Goal: Transaction & Acquisition: Purchase product/service

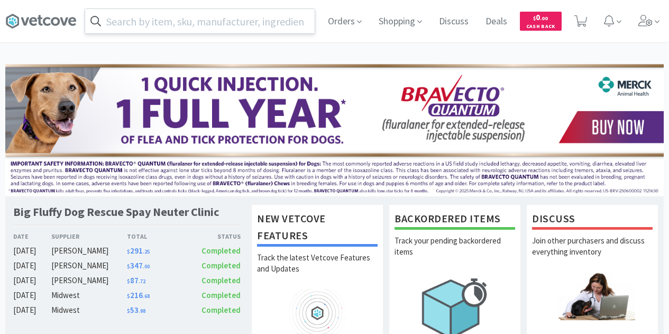
click at [160, 17] on input "text" at bounding box center [200, 21] width 230 height 24
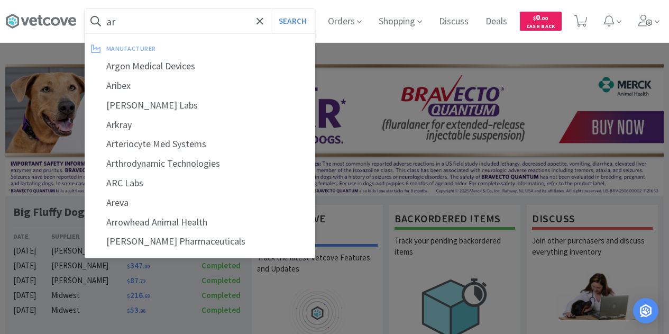
type input "a"
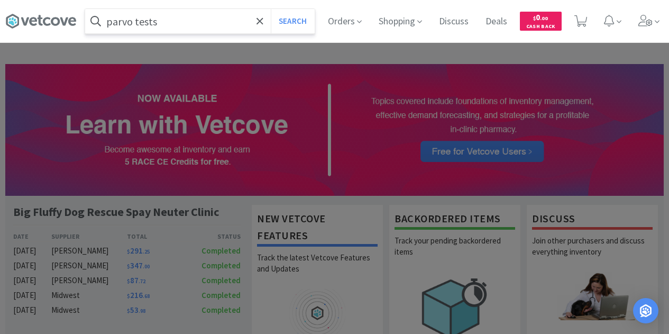
type input "parvo tests"
click at [271, 9] on button "Search" at bounding box center [293, 21] width 44 height 24
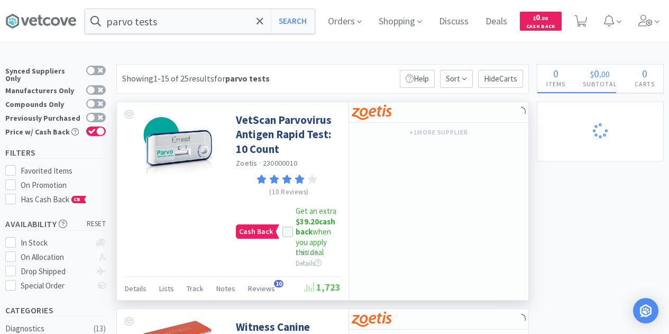
select select "2"
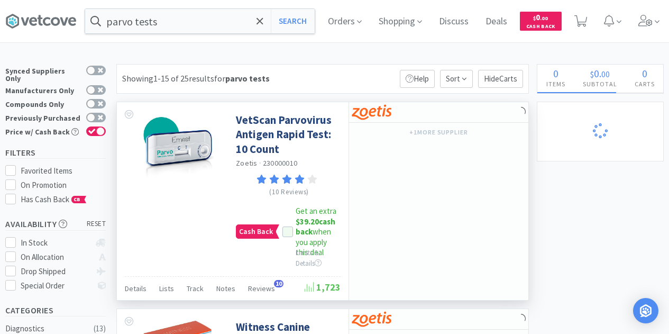
select select "1"
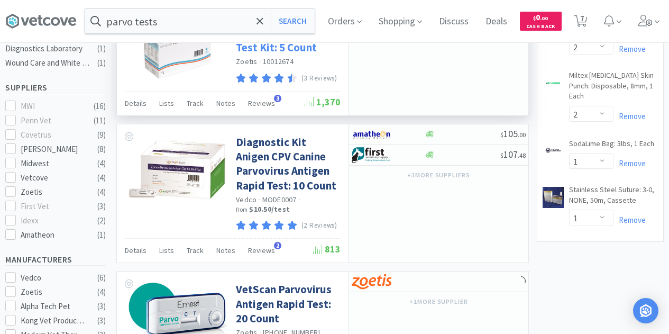
scroll to position [317, 0]
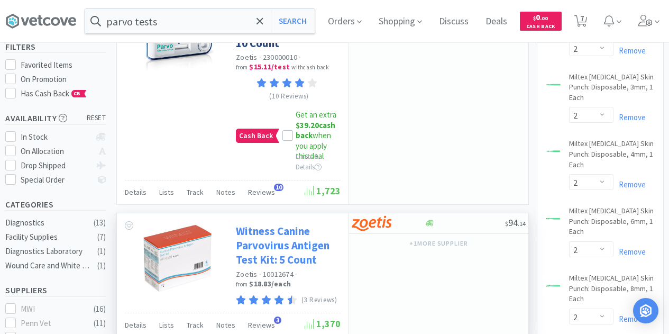
select select "3"
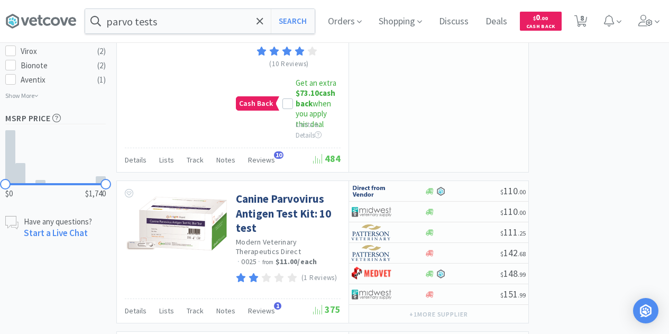
scroll to position [741, 0]
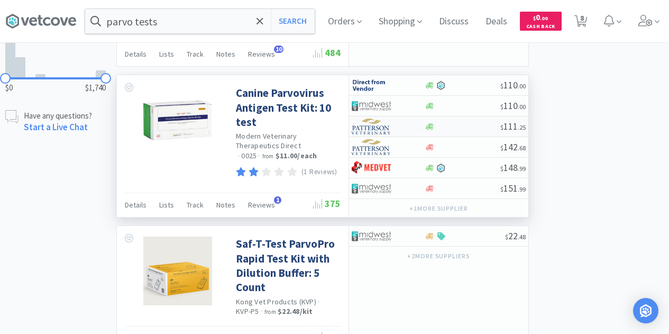
click at [368, 134] on img at bounding box center [372, 126] width 40 height 16
select select "1"
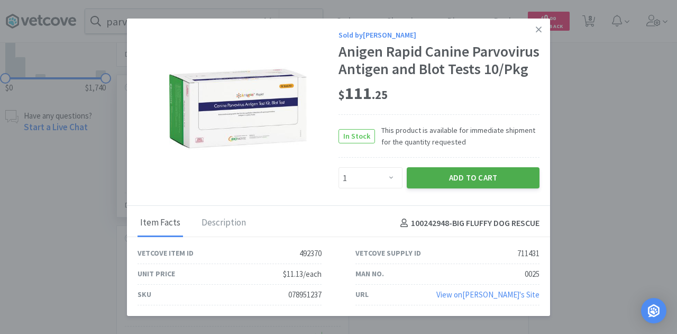
click at [450, 182] on button "Add to Cart" at bounding box center [473, 177] width 133 height 21
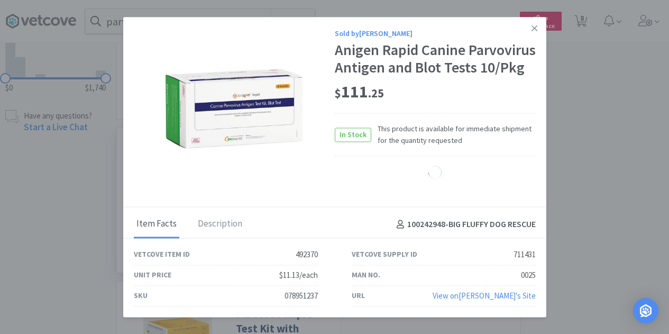
select select "1"
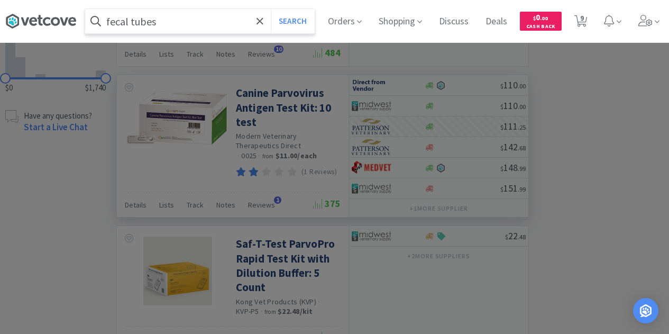
type input "fecal tubes"
click at [271, 9] on button "Search" at bounding box center [293, 21] width 44 height 24
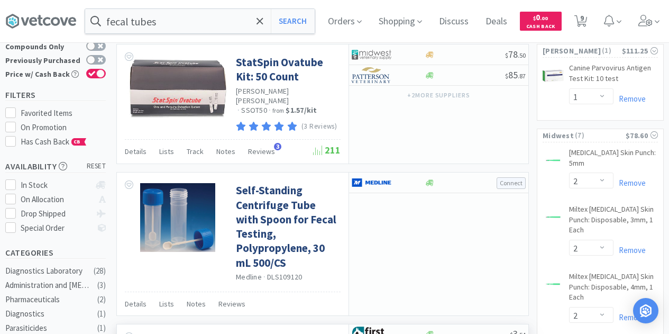
scroll to position [53, 0]
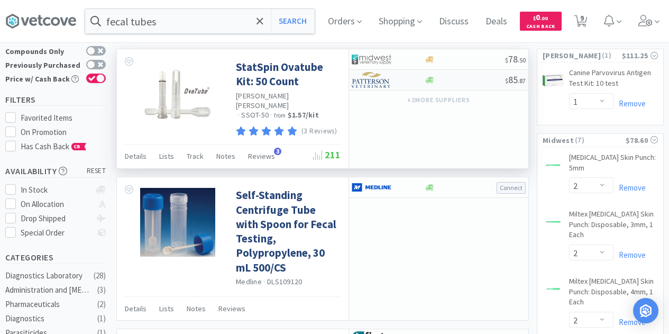
click at [359, 78] on img at bounding box center [372, 80] width 40 height 16
select select "1"
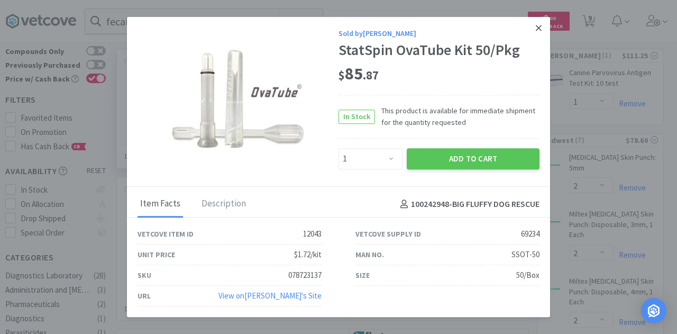
click at [533, 28] on link at bounding box center [538, 28] width 19 height 23
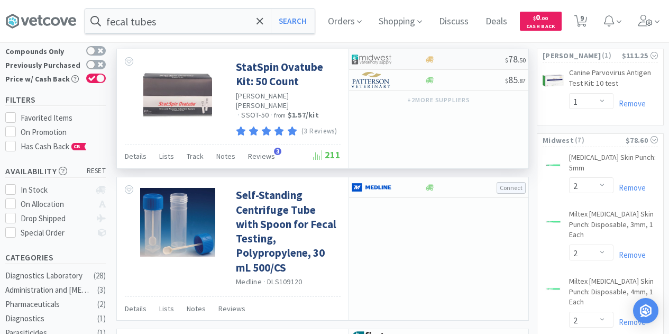
click at [381, 61] on img at bounding box center [372, 59] width 40 height 16
select select "1"
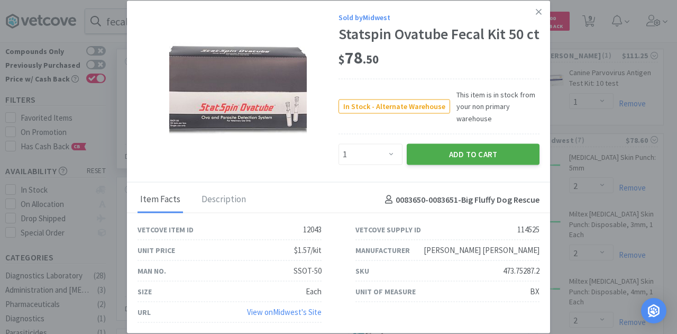
click at [471, 158] on button "Add to Cart" at bounding box center [473, 154] width 133 height 21
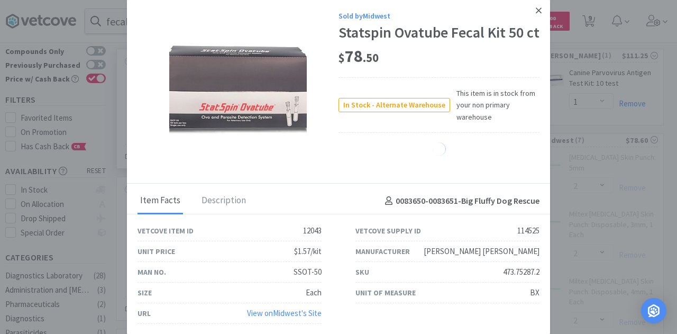
click at [537, 9] on icon at bounding box center [539, 11] width 6 height 10
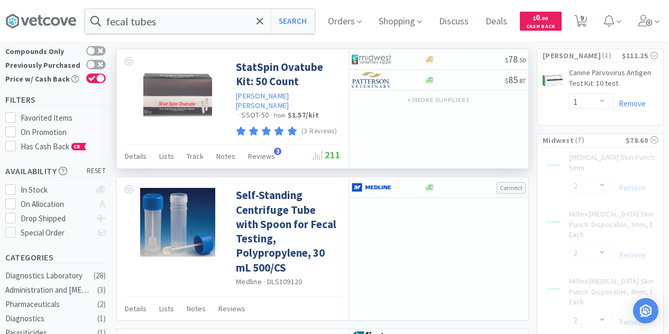
select select "1"
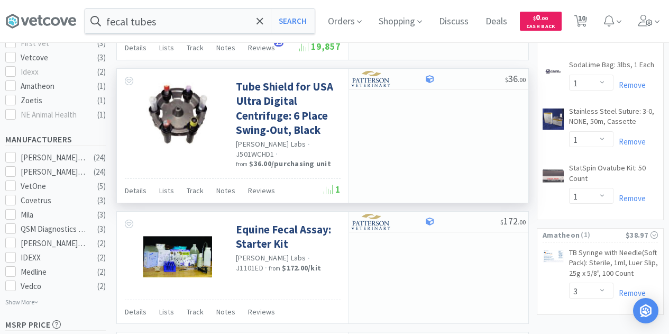
scroll to position [476, 0]
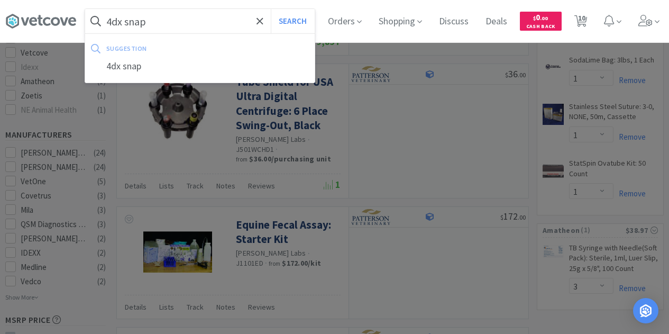
click at [271, 9] on button "Search" at bounding box center [293, 21] width 44 height 24
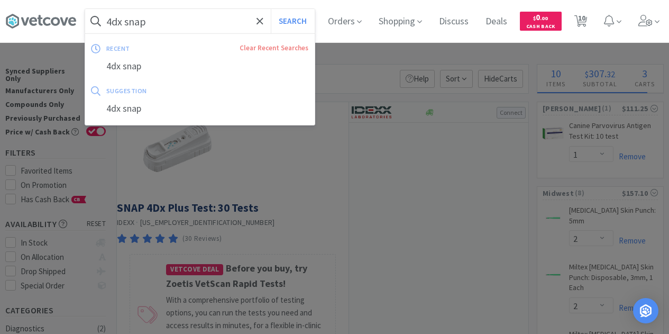
click at [191, 24] on input "4dx snap" at bounding box center [200, 21] width 230 height 24
drag, startPoint x: 143, startPoint y: 27, endPoint x: 85, endPoint y: 19, distance: 58.2
click at [85, 20] on form "4dx snap Search" at bounding box center [200, 21] width 230 height 24
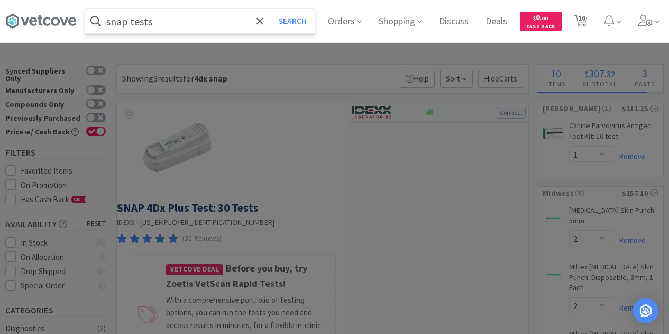
click at [271, 9] on button "Search" at bounding box center [293, 21] width 44 height 24
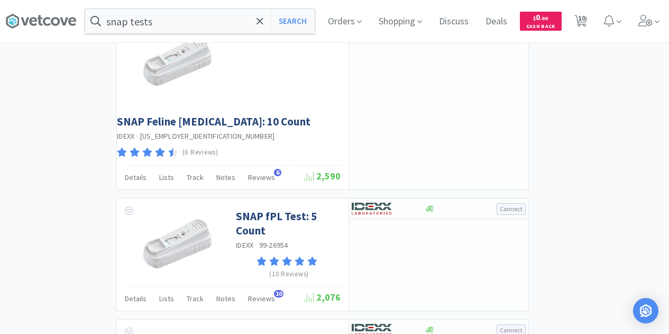
scroll to position [2010, 0]
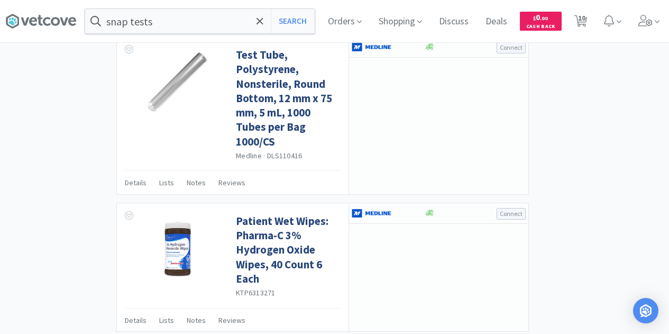
scroll to position [1892, 0]
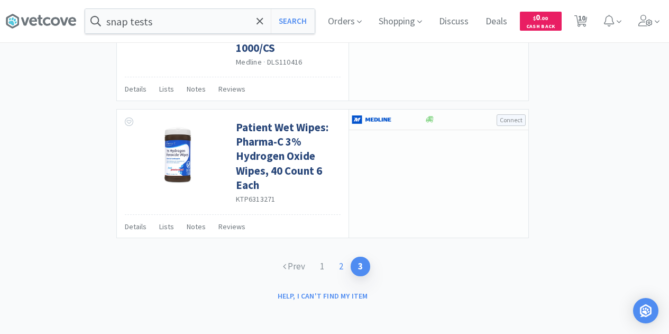
click at [337, 263] on link "2" at bounding box center [341, 267] width 19 height 20
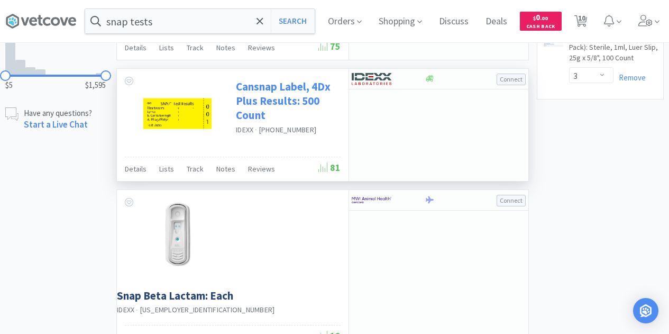
scroll to position [582, 0]
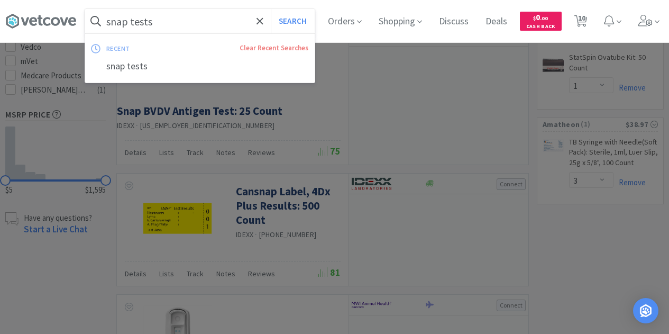
click at [148, 20] on input "snap tests" at bounding box center [200, 21] width 230 height 24
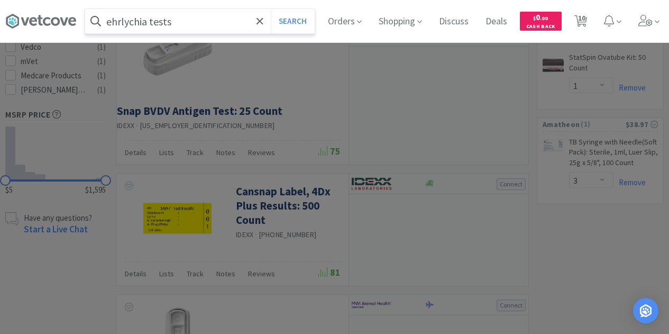
click at [271, 9] on button "Search" at bounding box center [293, 21] width 44 height 24
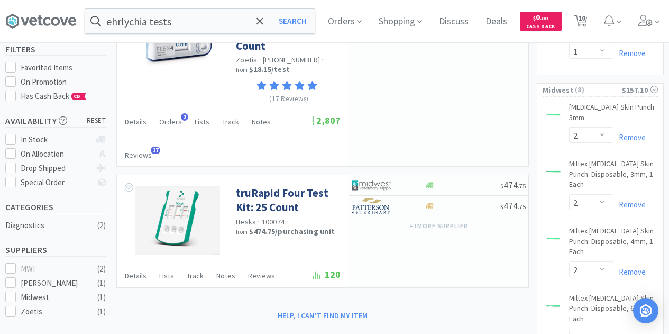
scroll to position [53, 0]
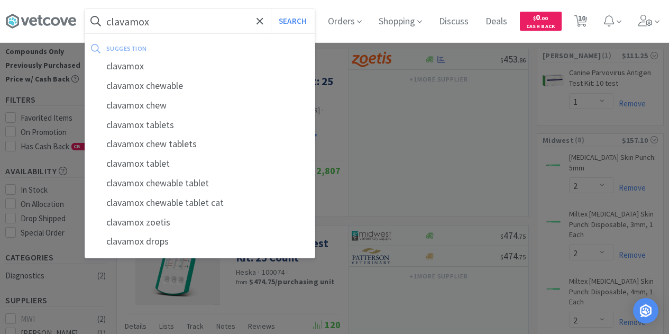
type input "clavamox"
click at [271, 9] on button "Search" at bounding box center [293, 21] width 44 height 24
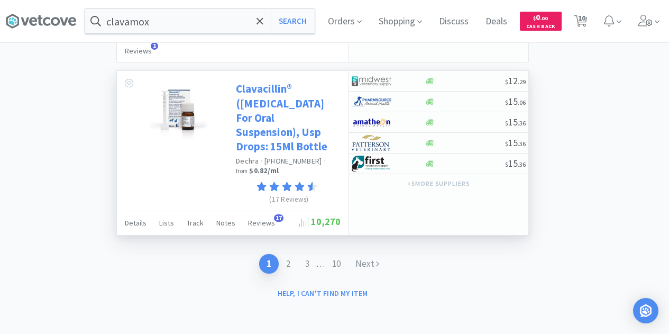
scroll to position [2543, 0]
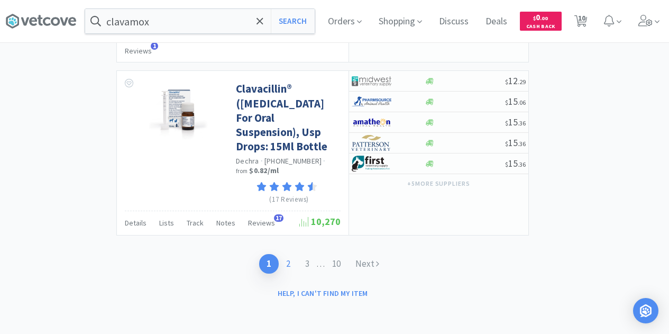
click at [289, 263] on link "2" at bounding box center [288, 264] width 19 height 20
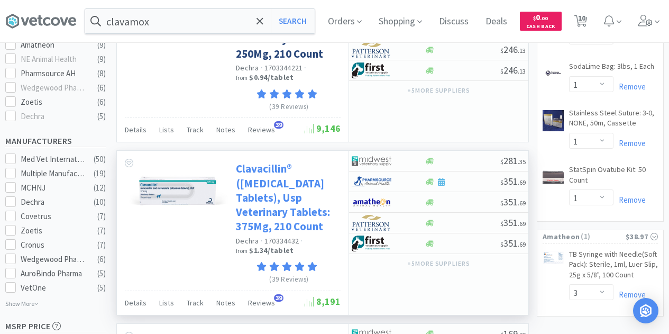
scroll to position [423, 0]
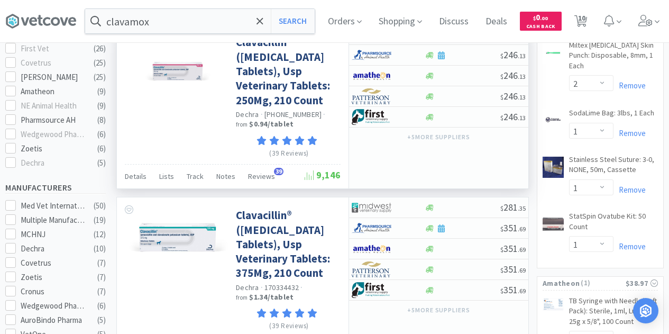
click at [378, 42] on img at bounding box center [372, 34] width 40 height 16
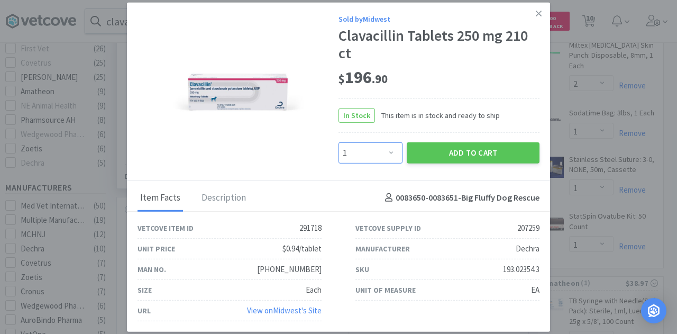
click at [392, 151] on select "Enter Quantity 1 2 3 4 5 6 7 8 9 10 11 12 13 14 15 16 17 18 19 20 Enter Quantity" at bounding box center [371, 152] width 64 height 21
select select "3"
click at [339, 142] on select "Enter Quantity 1 2 3 4 5 6 7 8 9 10 11 12 13 14 15 16 17 18 19 20 Enter Quantity" at bounding box center [371, 152] width 64 height 21
click at [447, 150] on button "Add to Cart" at bounding box center [473, 152] width 133 height 21
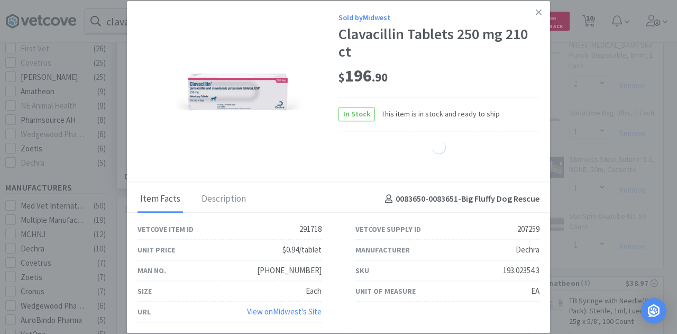
select select "3"
select select "2"
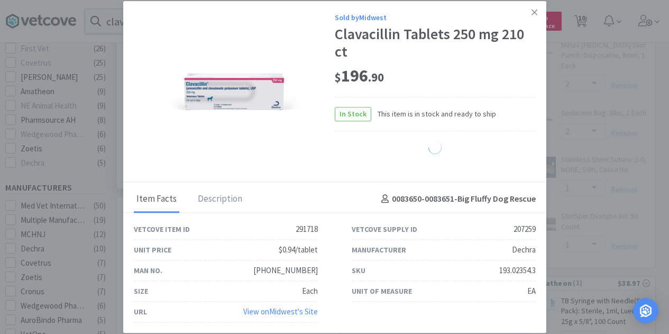
select select "1"
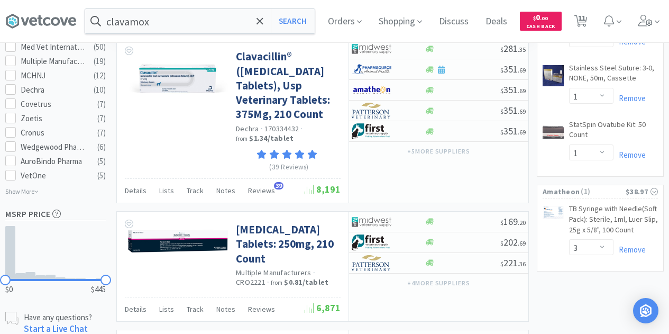
scroll to position [635, 0]
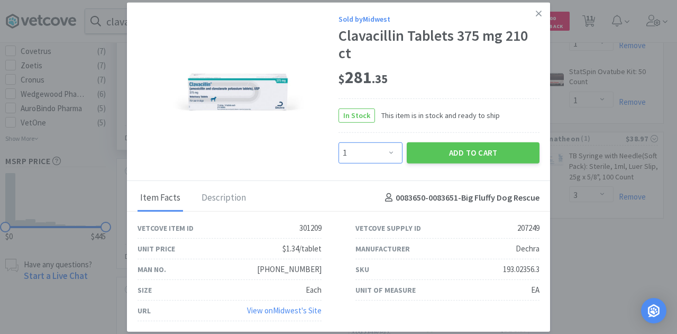
click at [388, 149] on select "Enter Quantity 1 2 3 4 5 6 7 8 9 10 11 12 13 14 15 16 17 18 19 20 Enter Quantity" at bounding box center [371, 152] width 64 height 21
select select "3"
click at [339, 142] on select "Enter Quantity 1 2 3 4 5 6 7 8 9 10 11 12 13 14 15 16 17 18 19 20 Enter Quantity" at bounding box center [371, 152] width 64 height 21
click at [447, 148] on button "Add to Cart" at bounding box center [473, 152] width 133 height 21
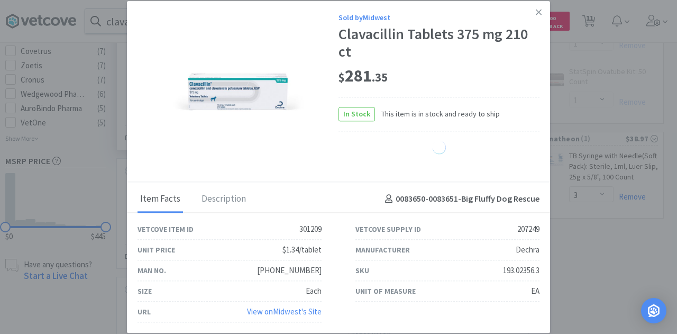
select select "3"
select select "2"
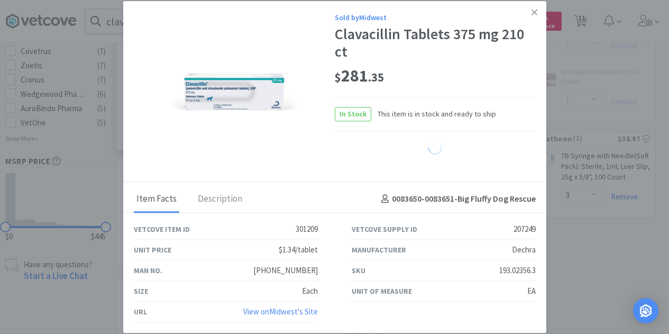
select select "1"
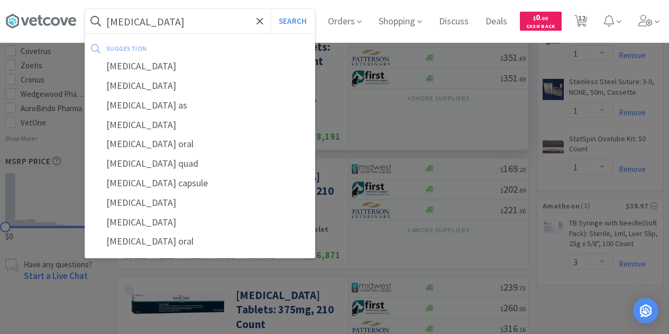
type input "[MEDICAL_DATA]"
click at [271, 9] on button "Search" at bounding box center [293, 21] width 44 height 24
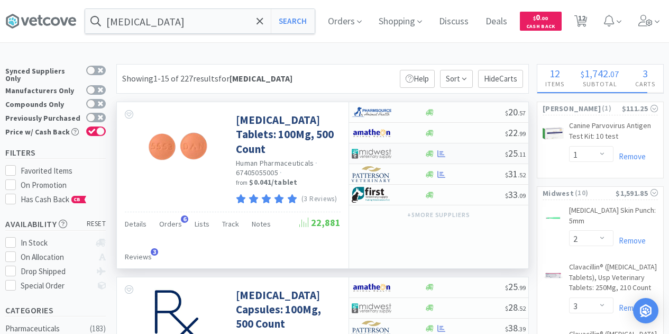
click at [374, 151] on img at bounding box center [372, 153] width 40 height 16
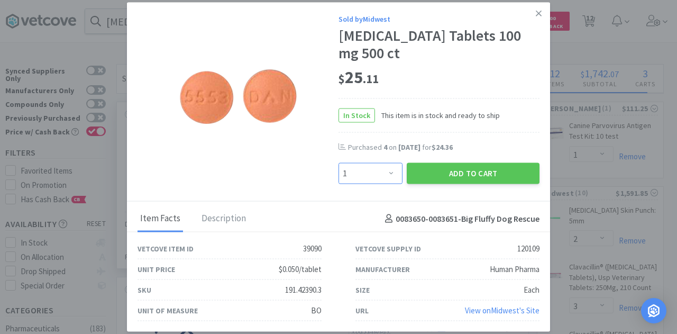
click at [391, 171] on select "Enter Quantity 1 2 3 4 5 6 7 8 9 10 11 12 13 14 15 16 17 18 19 20 Enter Quantity" at bounding box center [371, 173] width 64 height 21
select select "10"
click at [339, 163] on select "Enter Quantity 1 2 3 4 5 6 7 8 9 10 11 12 13 14 15 16 17 18 19 20 Enter Quantity" at bounding box center [371, 173] width 64 height 21
click at [455, 173] on button "Add to Cart" at bounding box center [473, 173] width 133 height 21
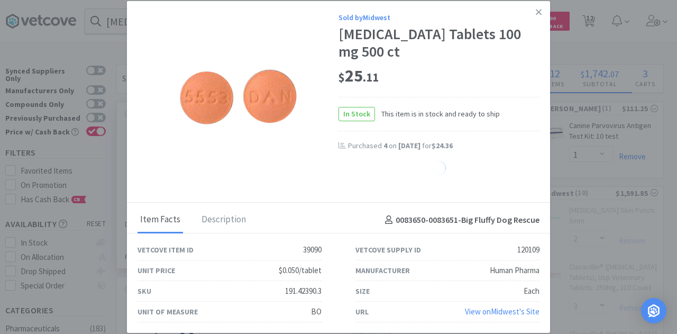
select select "10"
select select "2"
select select "1"
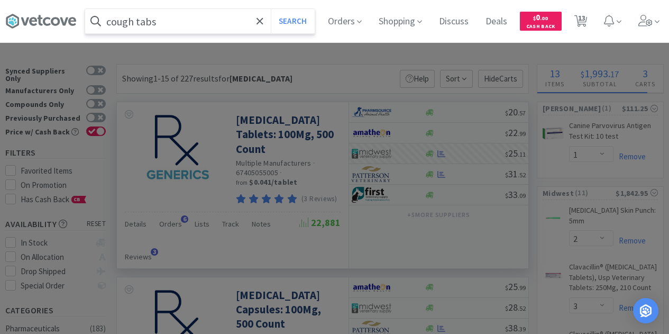
type input "cough tabs"
click at [271, 9] on button "Search" at bounding box center [293, 21] width 44 height 24
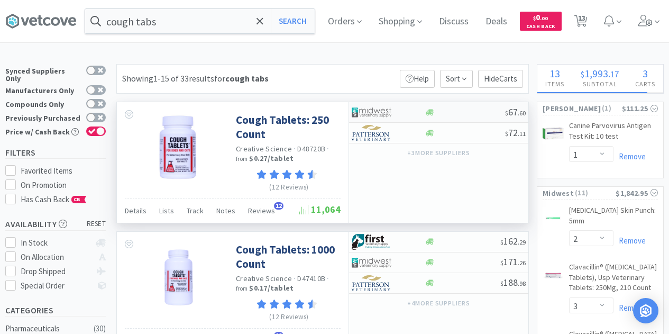
click at [360, 110] on img at bounding box center [372, 112] width 40 height 16
select select "1"
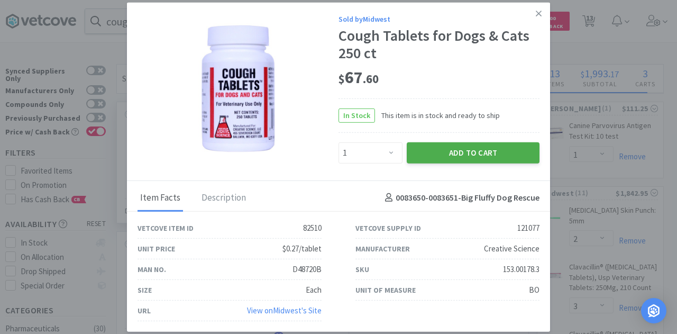
click at [447, 159] on button "Add to Cart" at bounding box center [473, 152] width 133 height 21
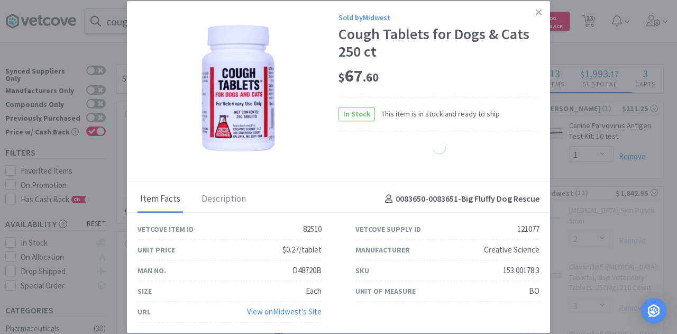
click at [535, 7] on link at bounding box center [538, 12] width 19 height 23
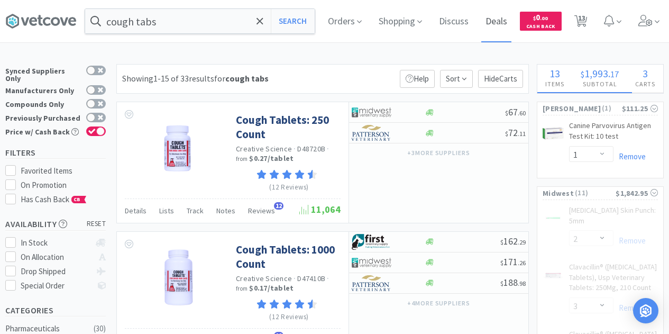
select select "1"
select select "10"
select select "2"
select select "1"
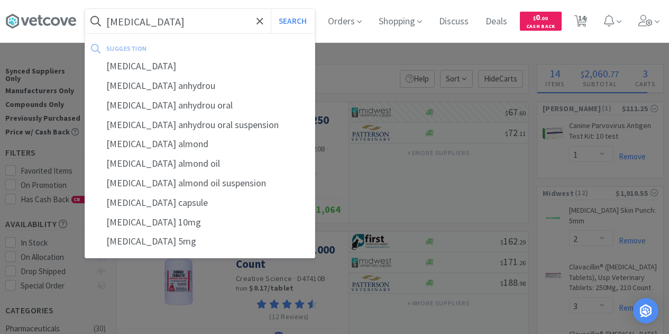
type input "[MEDICAL_DATA]"
click at [271, 9] on button "Search" at bounding box center [293, 21] width 44 height 24
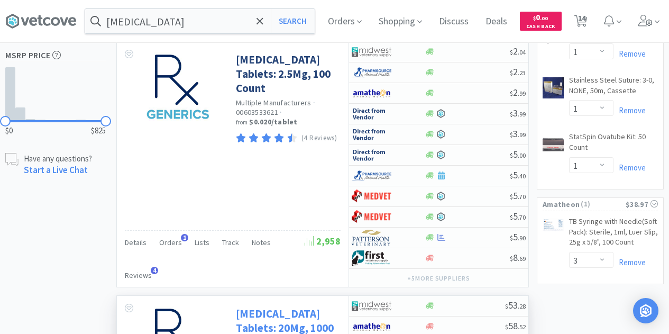
scroll to position [793, 0]
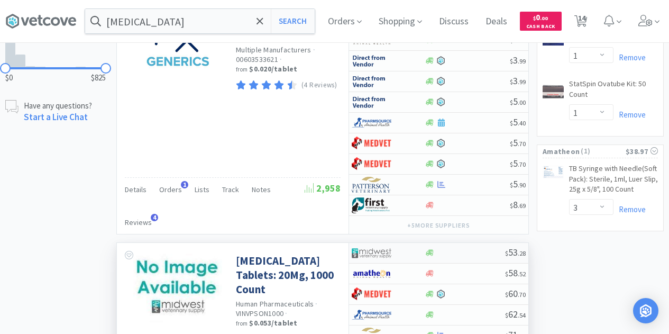
click at [367, 245] on img at bounding box center [372, 253] width 40 height 16
select select "1"
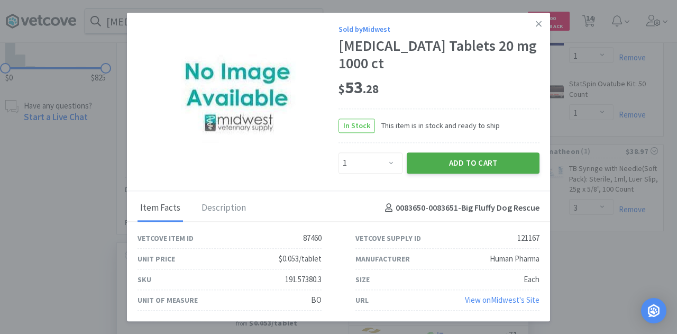
click at [439, 164] on button "Add to Cart" at bounding box center [473, 162] width 133 height 21
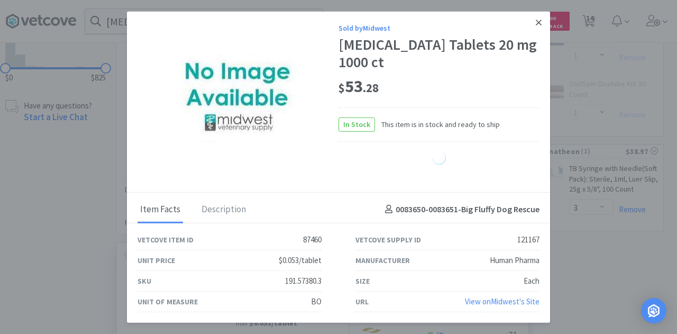
click at [534, 23] on link at bounding box center [538, 22] width 19 height 23
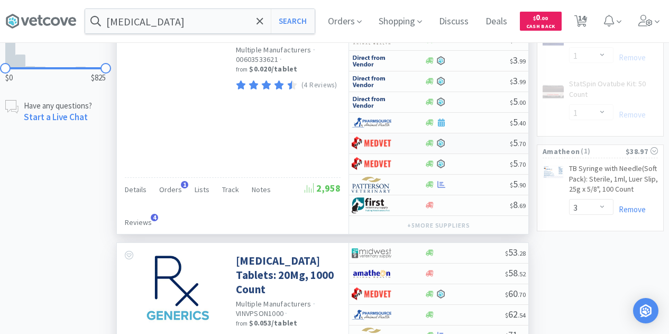
select select "1"
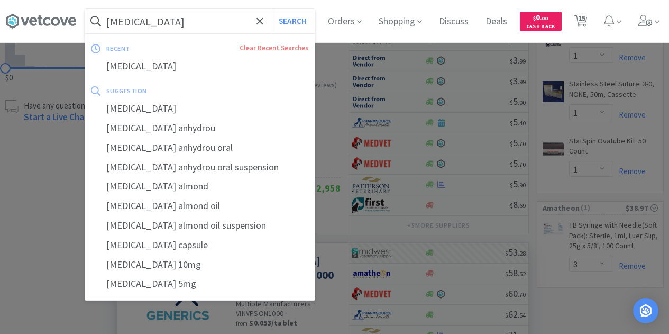
click at [161, 20] on input "[MEDICAL_DATA]" at bounding box center [200, 21] width 230 height 24
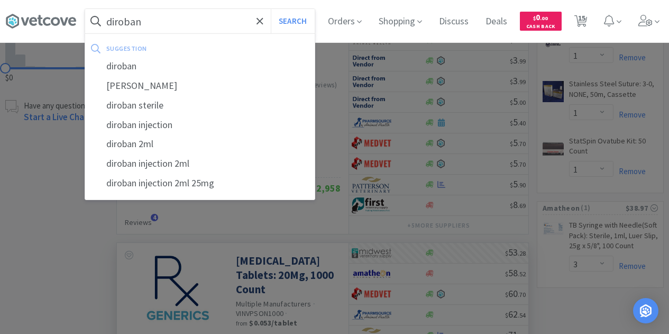
click at [271, 9] on button "Search" at bounding box center [293, 21] width 44 height 24
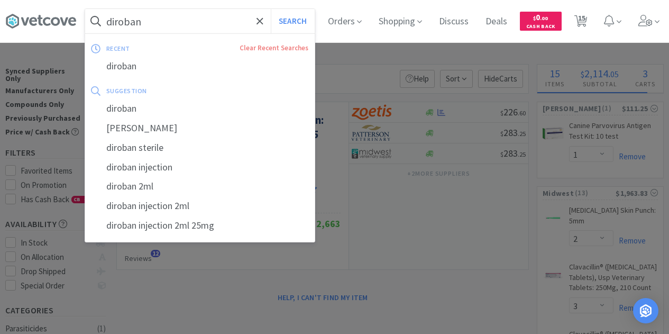
click at [144, 19] on input "diroban" at bounding box center [200, 21] width 230 height 24
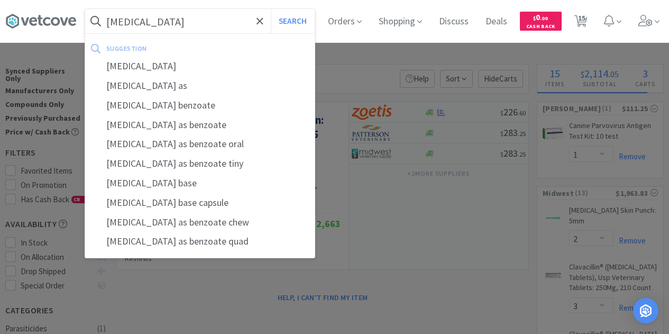
type input "[MEDICAL_DATA]"
click at [271, 9] on button "Search" at bounding box center [293, 21] width 44 height 24
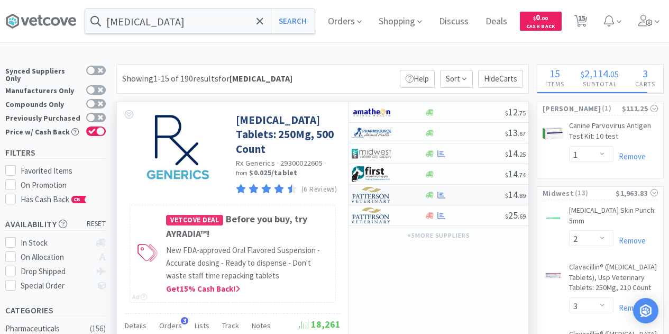
click at [365, 198] on img at bounding box center [372, 195] width 40 height 16
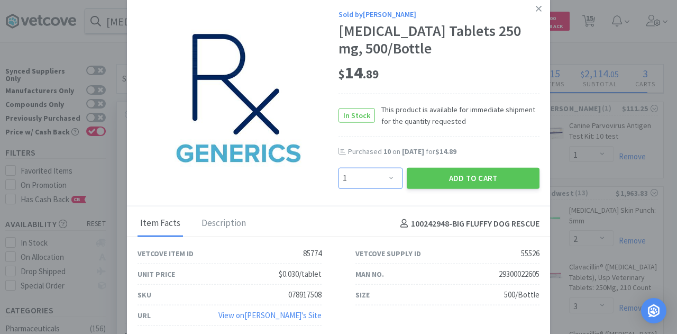
click at [391, 175] on select "Enter Quantity 1 2 3 4 5 6 7 8 9 10 11 12 13 14 15 16 17 18 19 20 Enter Quantity" at bounding box center [371, 178] width 64 height 21
select select "5"
click at [339, 168] on select "Enter Quantity 1 2 3 4 5 6 7 8 9 10 11 12 13 14 15 16 17 18 19 20 Enter Quantity" at bounding box center [371, 178] width 64 height 21
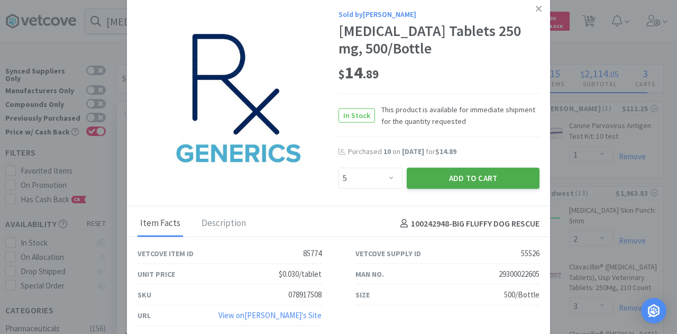
click at [469, 175] on button "Add to Cart" at bounding box center [473, 178] width 133 height 21
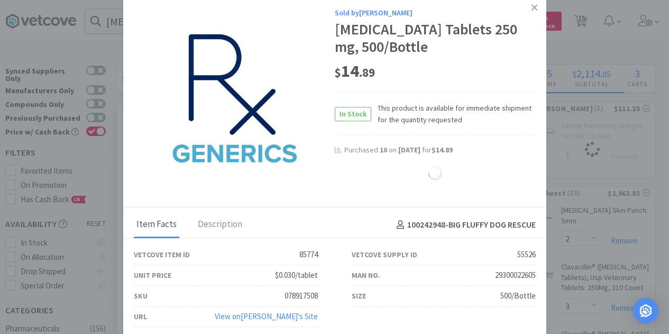
select select "5"
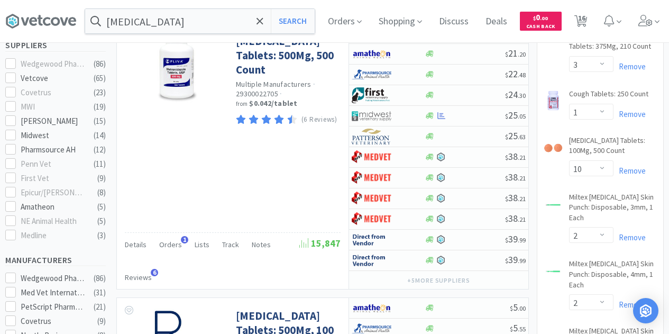
scroll to position [370, 0]
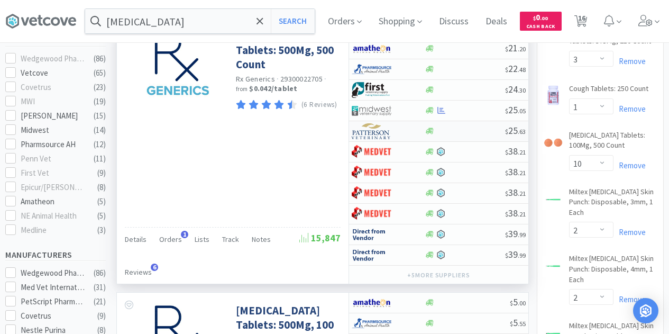
click at [383, 139] on img at bounding box center [372, 131] width 40 height 16
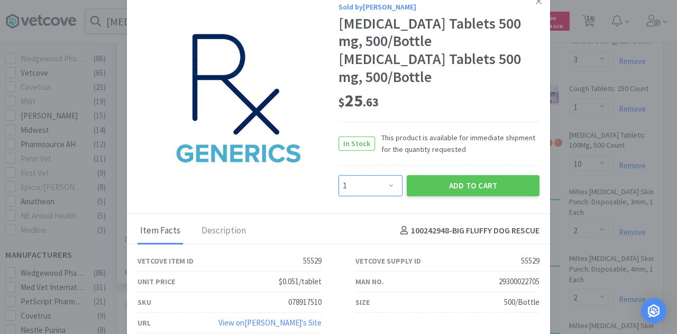
click at [394, 175] on select "Enter Quantity 1 2 3 4 5 6 7 8 9 10 11 12 13 14 15 16 17 18 19 20 Enter Quantity" at bounding box center [371, 185] width 64 height 21
select select "5"
click at [339, 175] on select "Enter Quantity 1 2 3 4 5 6 7 8 9 10 11 12 13 14 15 16 17 18 19 20 Enter Quantity" at bounding box center [371, 185] width 64 height 21
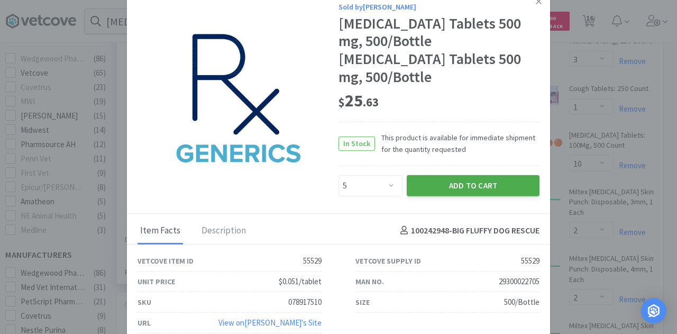
click at [447, 175] on button "Add to Cart" at bounding box center [473, 185] width 133 height 21
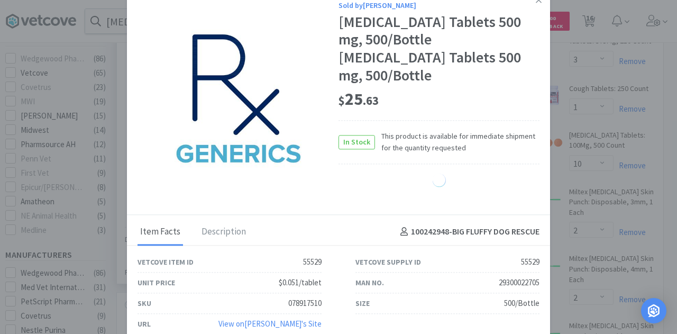
select select "5"
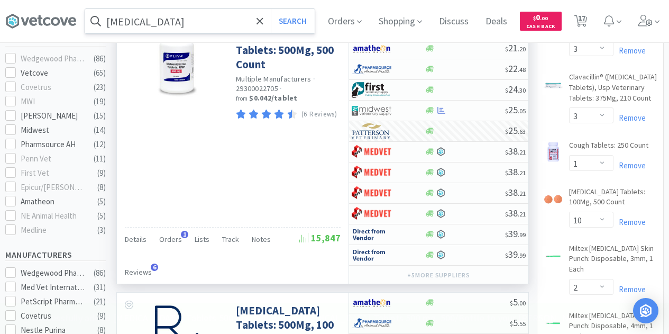
click at [228, 19] on input "[MEDICAL_DATA]" at bounding box center [200, 21] width 230 height 24
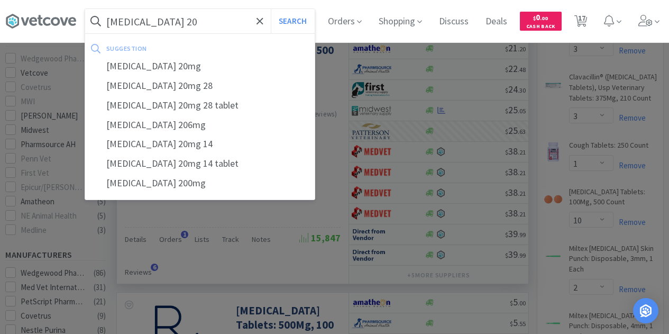
type input "[MEDICAL_DATA] 20"
click at [271, 9] on button "Search" at bounding box center [293, 21] width 44 height 24
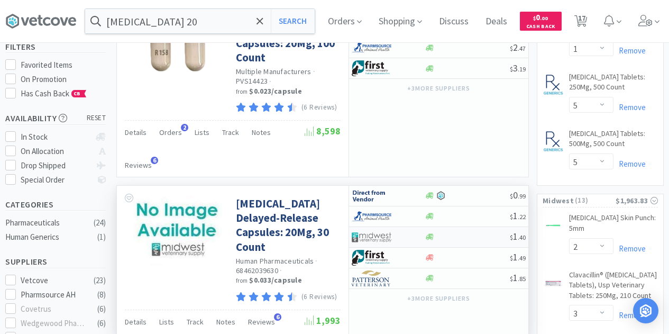
scroll to position [53, 0]
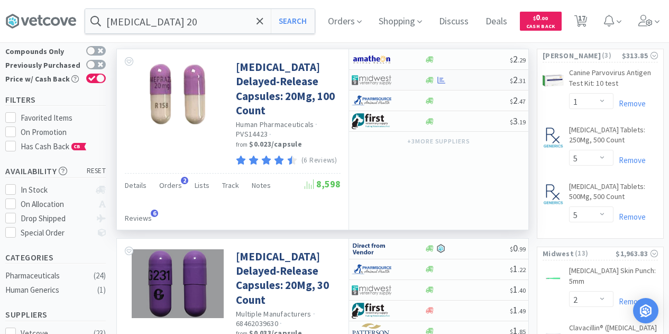
click at [379, 74] on img at bounding box center [372, 80] width 40 height 16
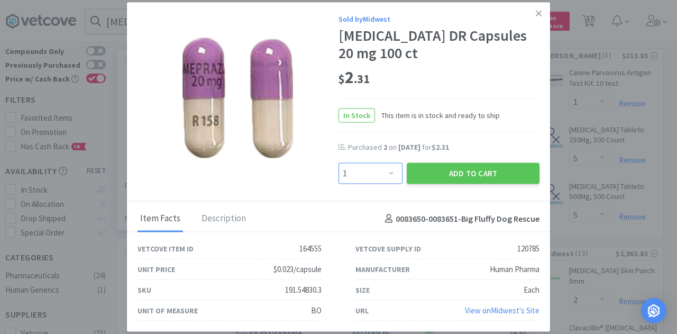
click at [392, 176] on select "Enter Quantity 1 2 3 4 5 6 7 8 9 10 11 12 13 14 15 16 17 18 19 20 Enter Quantity" at bounding box center [371, 173] width 64 height 21
select select "5"
click at [339, 163] on select "Enter Quantity 1 2 3 4 5 6 7 8 9 10 11 12 13 14 15 16 17 18 19 20 Enter Quantity" at bounding box center [371, 173] width 64 height 21
click at [464, 178] on button "Add to Cart" at bounding box center [473, 173] width 133 height 21
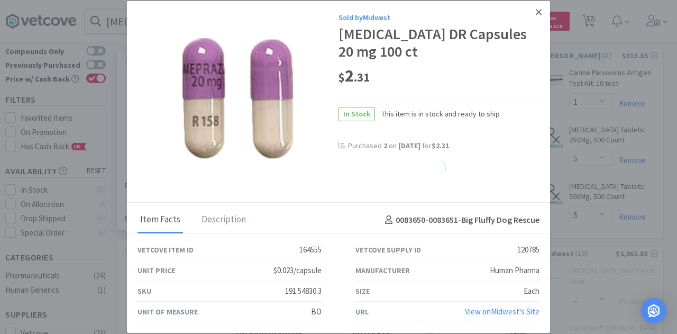
select select "5"
select select "1"
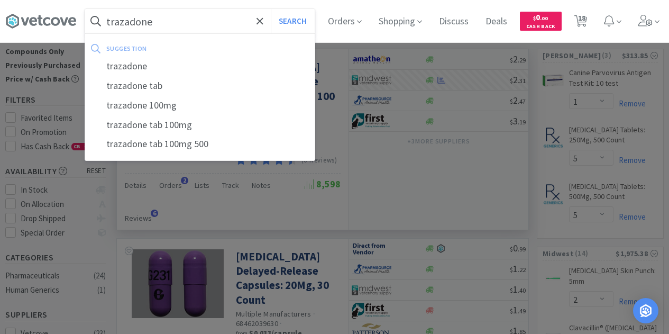
type input "trazadone"
click at [271, 9] on button "Search" at bounding box center [293, 21] width 44 height 24
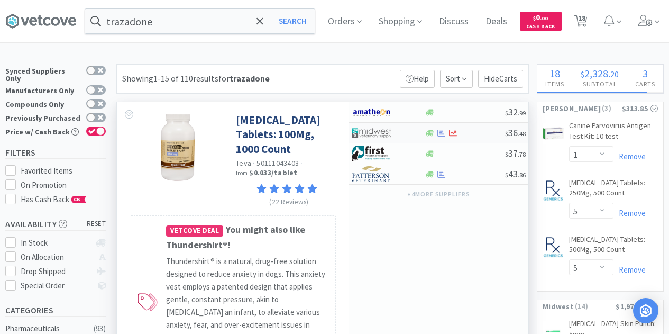
click at [370, 128] on img at bounding box center [372, 133] width 40 height 16
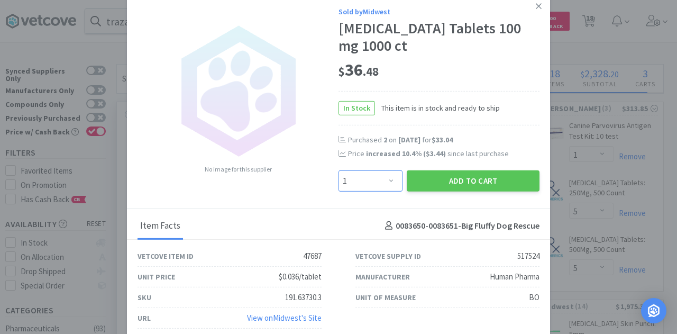
click at [396, 176] on select "Enter Quantity 1 2 3 4 5 6 7 8 9 10 11 12 13 14 15 16 17 18 19 20 Enter Quantity" at bounding box center [371, 180] width 64 height 21
select select "4"
click at [339, 170] on select "Enter Quantity 1 2 3 4 5 6 7 8 9 10 11 12 13 14 15 16 17 18 19 20 Enter Quantity" at bounding box center [371, 180] width 64 height 21
click at [468, 181] on button "Add to Cart" at bounding box center [473, 180] width 133 height 21
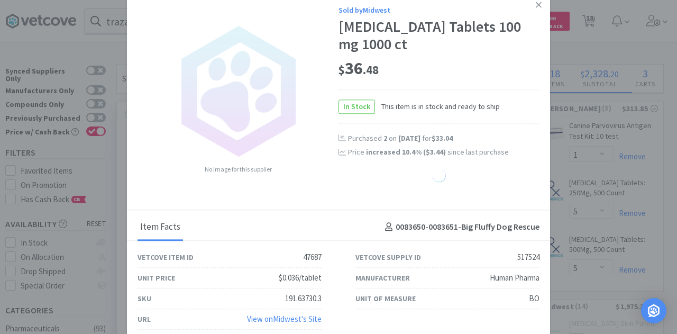
select select "4"
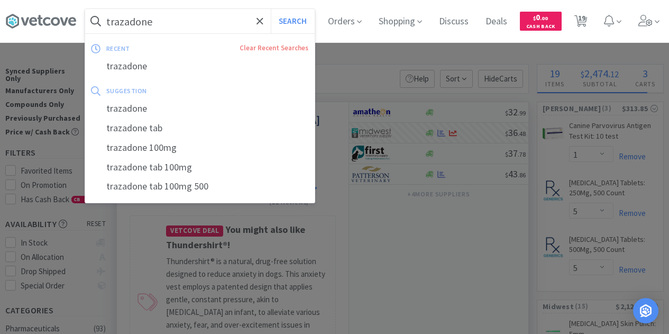
click at [185, 32] on input "trazadone" at bounding box center [200, 21] width 230 height 24
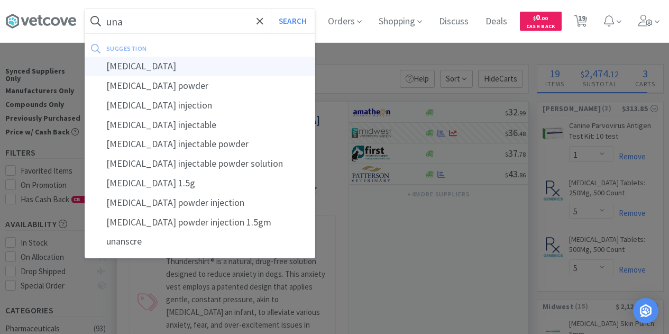
click at [131, 64] on div "[MEDICAL_DATA]" at bounding box center [200, 67] width 230 height 20
type input "[MEDICAL_DATA]"
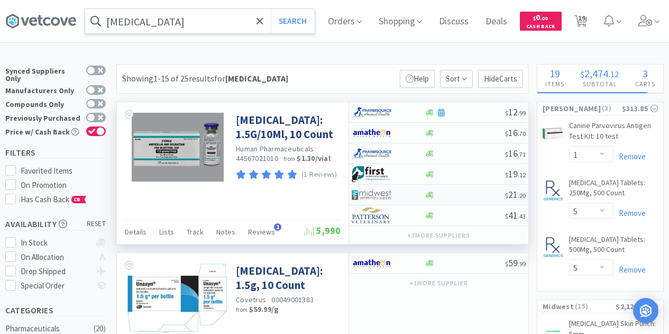
click at [367, 193] on img at bounding box center [372, 195] width 40 height 16
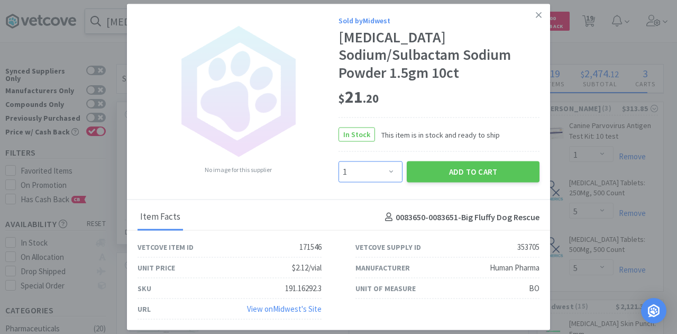
click at [399, 167] on select "Enter Quantity 1 2 3 4 5 6 7 8 9 10 11 12 13 14 15 16 17 18 19 20 Enter Quantity" at bounding box center [371, 171] width 64 height 21
select select "2"
click at [339, 161] on select "Enter Quantity 1 2 3 4 5 6 7 8 9 10 11 12 13 14 15 16 17 18 19 20 Enter Quantity" at bounding box center [371, 171] width 64 height 21
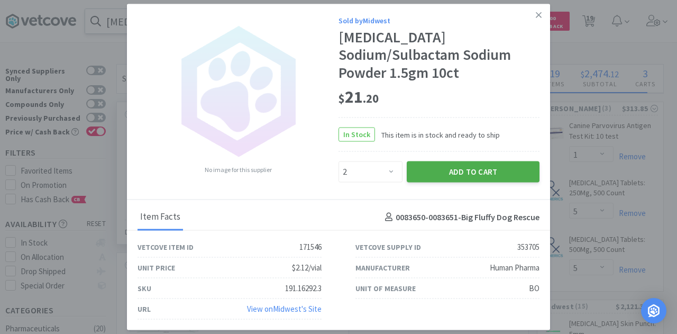
click at [460, 163] on button "Add to Cart" at bounding box center [473, 171] width 133 height 21
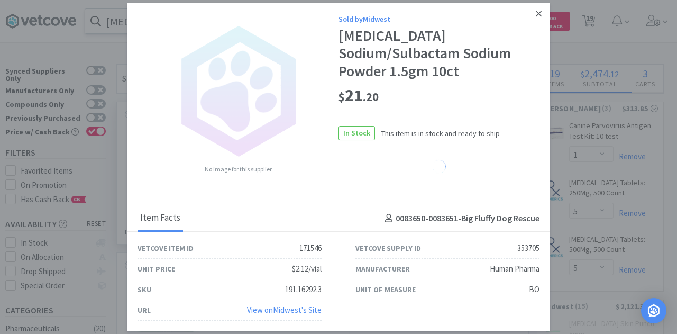
select select "2"
select select "3"
select select "1"
select select "10"
select select "2"
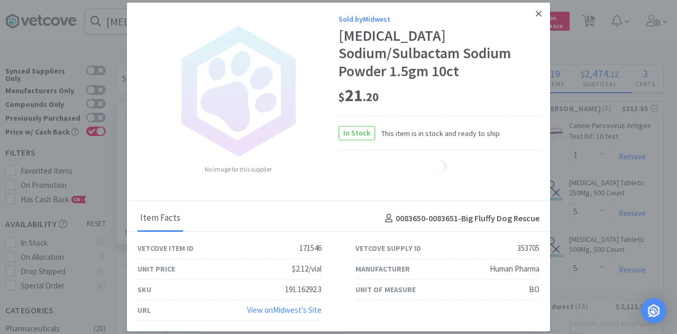
select select "5"
select select "1"
select select "4"
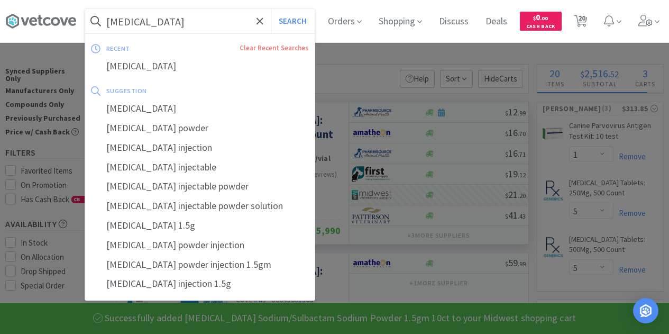
click at [156, 17] on input "[MEDICAL_DATA]" at bounding box center [200, 21] width 230 height 24
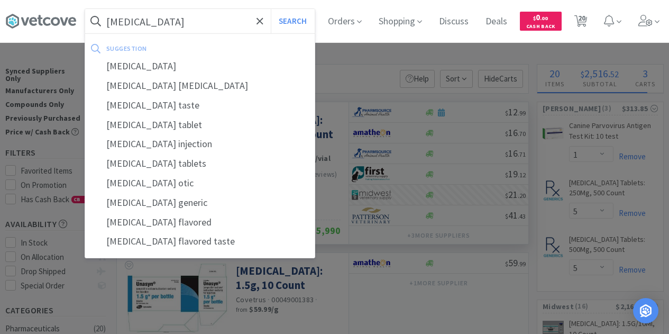
type input "[MEDICAL_DATA]"
click at [271, 9] on button "Search" at bounding box center [293, 21] width 44 height 24
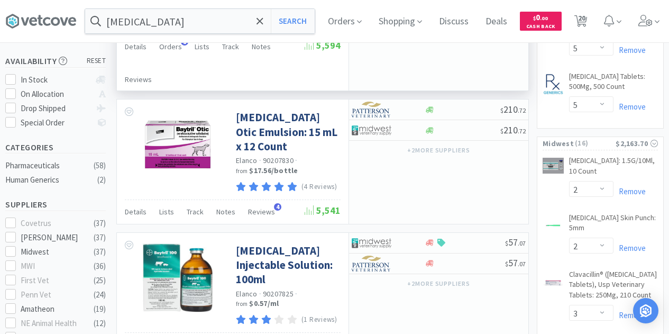
scroll to position [212, 0]
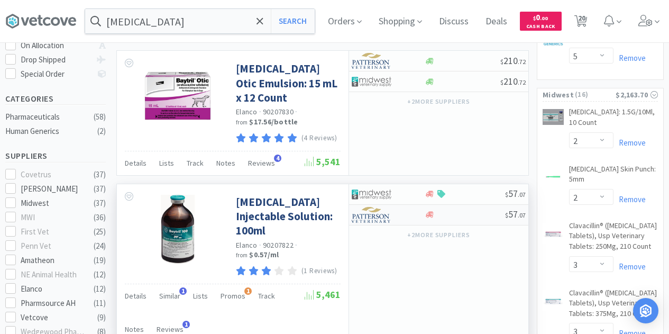
click at [369, 207] on img at bounding box center [372, 215] width 40 height 16
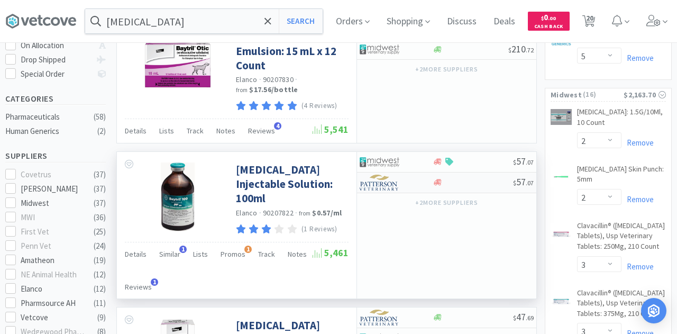
select select "1"
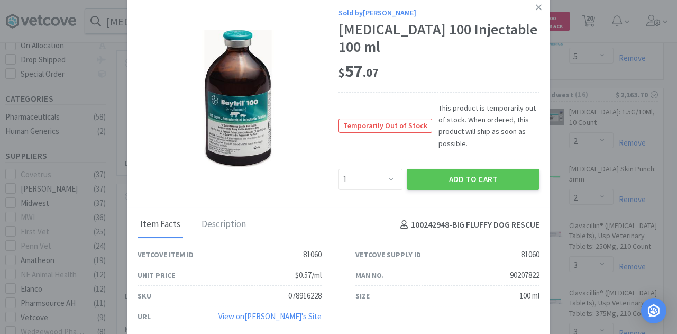
click at [540, 12] on icon at bounding box center [539, 8] width 6 height 10
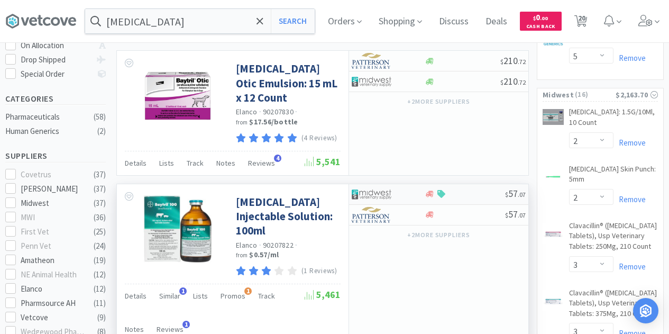
click at [385, 186] on img at bounding box center [372, 194] width 40 height 16
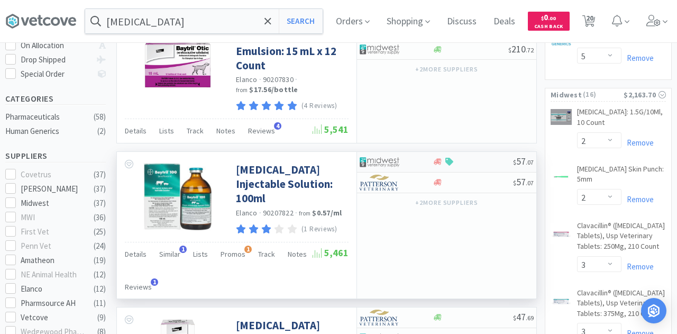
select select "1"
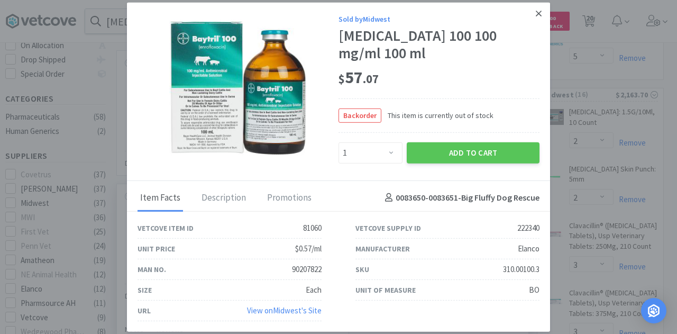
click at [541, 16] on icon at bounding box center [539, 14] width 6 height 6
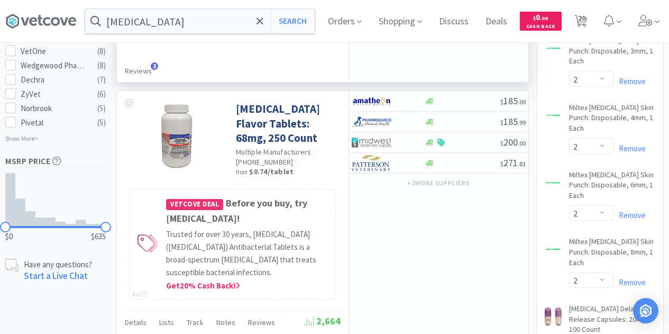
scroll to position [741, 0]
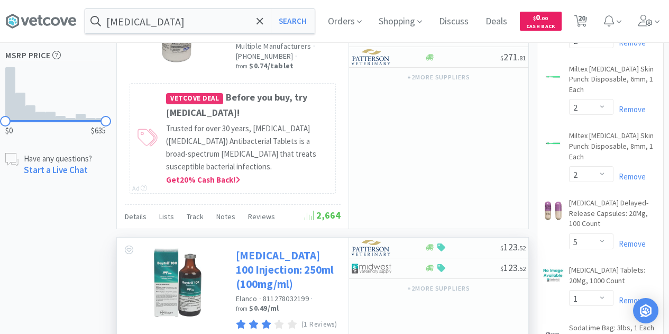
click at [243, 248] on link "[MEDICAL_DATA] 100 Injection: 250ml (100mg/ml)" at bounding box center [287, 269] width 102 height 43
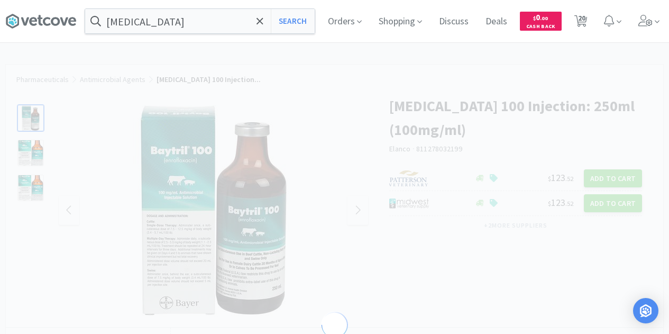
select select "81061"
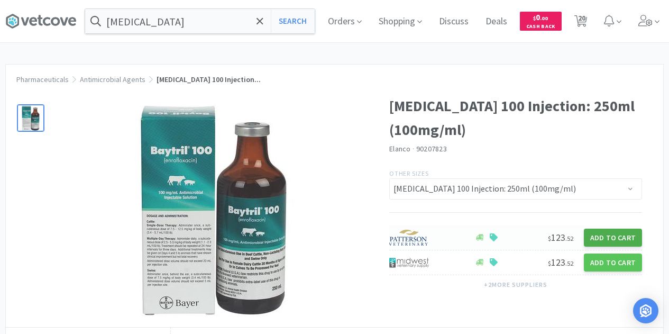
click at [600, 239] on button "Add to Cart" at bounding box center [613, 237] width 58 height 18
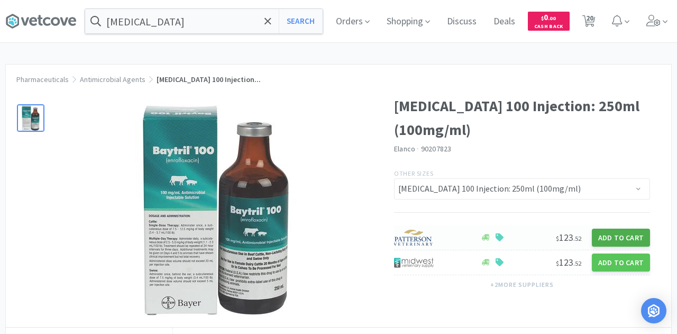
select select "1"
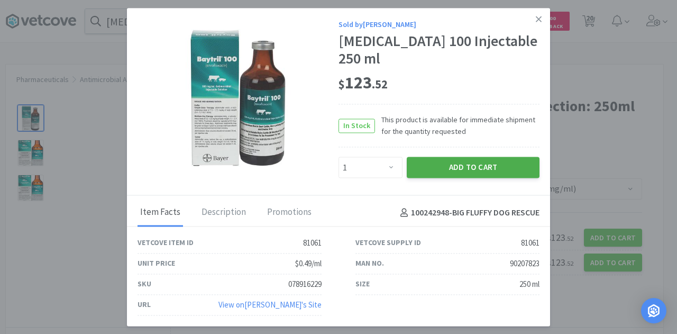
click at [444, 162] on button "Add to Cart" at bounding box center [473, 167] width 133 height 21
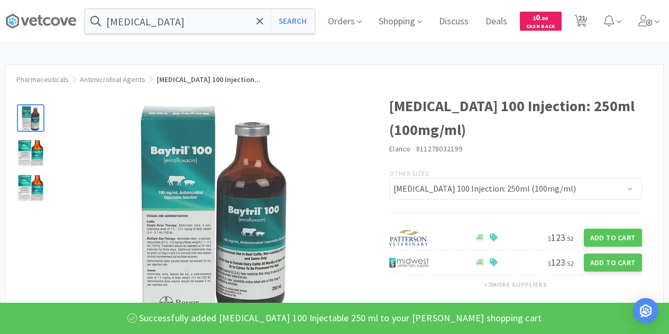
select select "1"
select select "5"
select select "2"
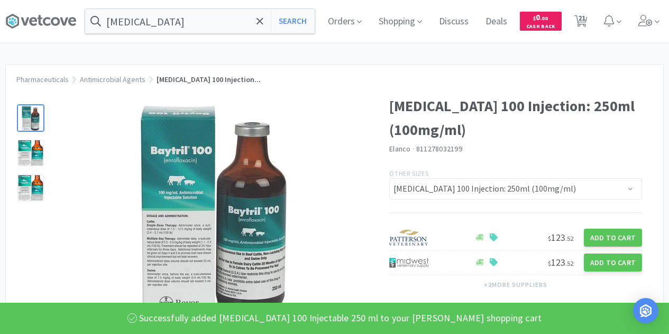
select select "2"
select select "3"
select select "1"
select select "10"
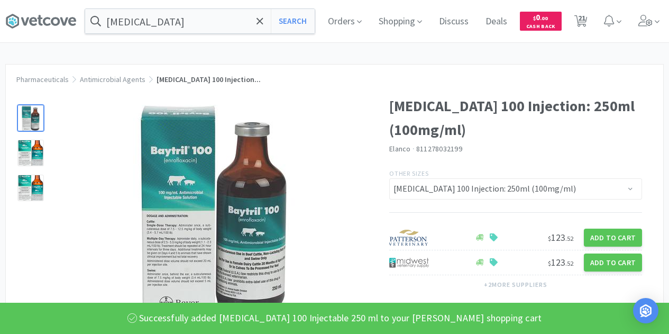
select select "2"
select select "5"
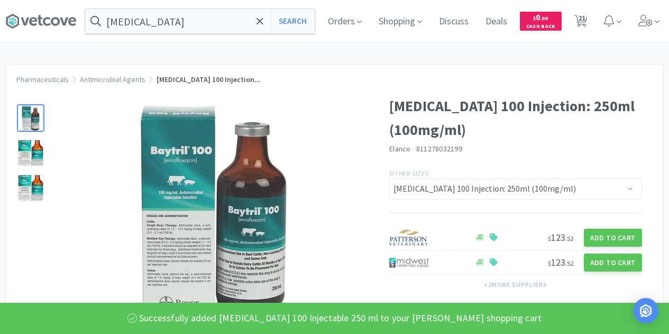
select select "1"
select select "4"
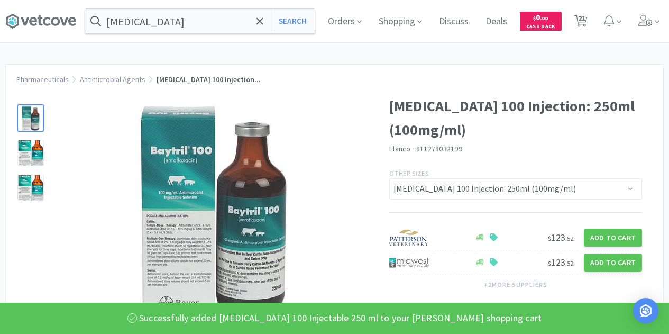
select select "3"
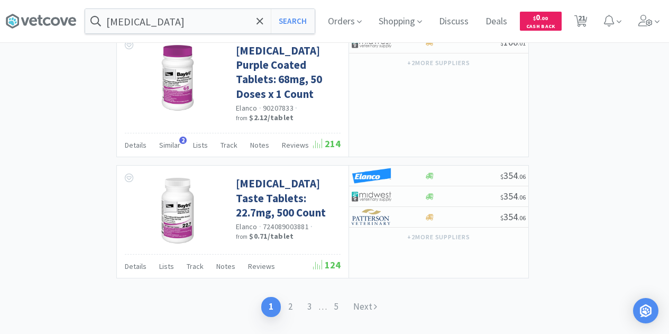
scroll to position [2135, 0]
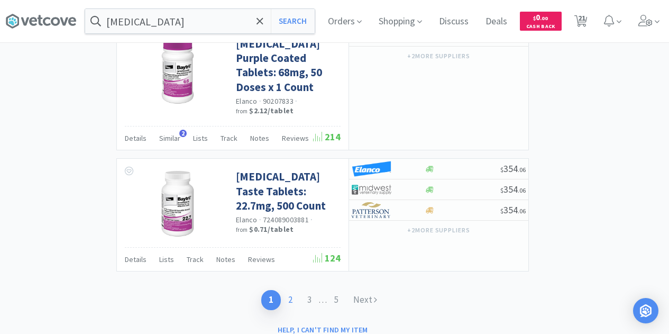
click at [291, 290] on link "2" at bounding box center [290, 300] width 19 height 20
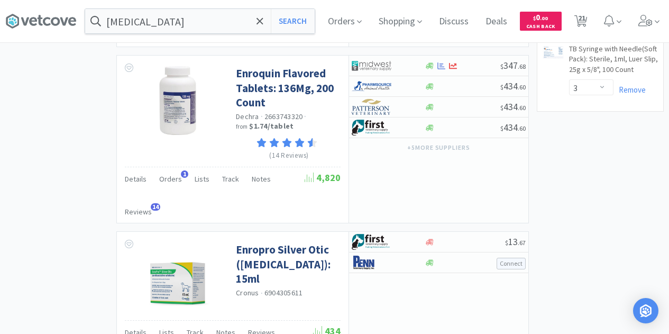
scroll to position [1428, 0]
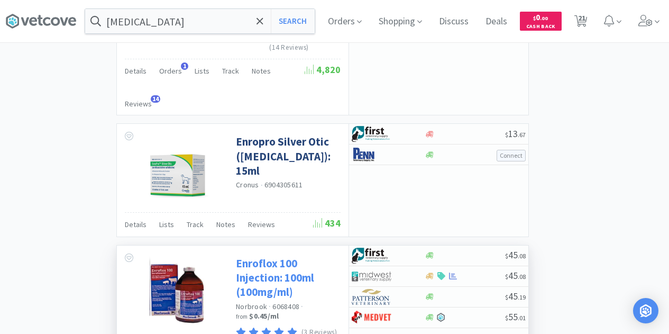
click at [253, 256] on link "Enroflox 100 Injection: 100ml (100mg/ml)" at bounding box center [287, 277] width 102 height 43
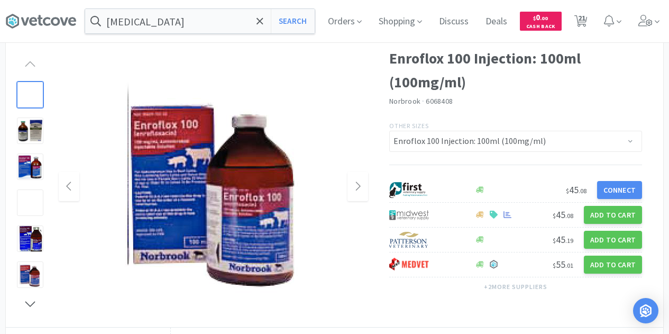
scroll to position [53, 0]
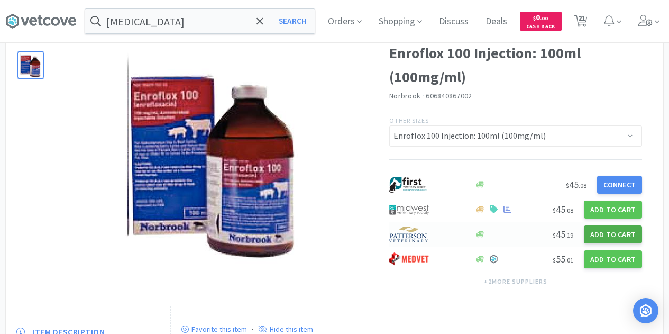
click at [605, 231] on button "Add to Cart" at bounding box center [613, 234] width 58 height 18
select select "1"
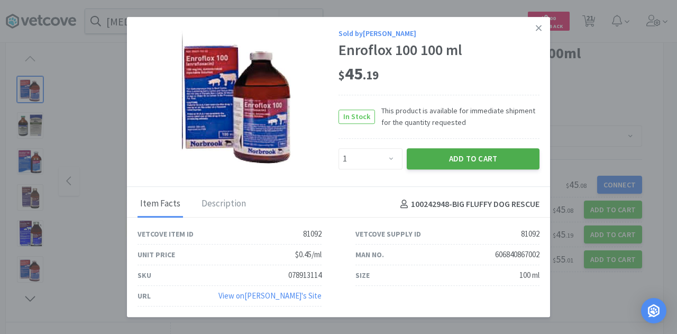
click at [466, 156] on button "Add to Cart" at bounding box center [473, 158] width 133 height 21
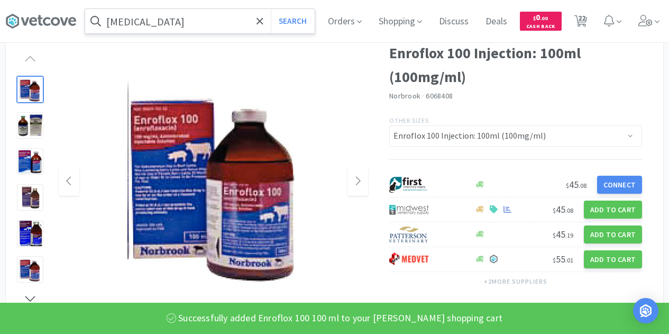
select select "1"
select select "5"
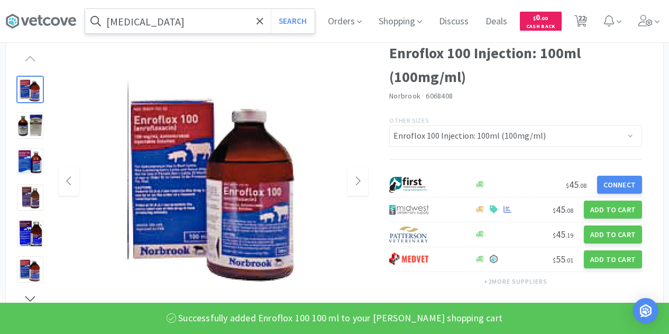
select select "2"
select select "3"
select select "1"
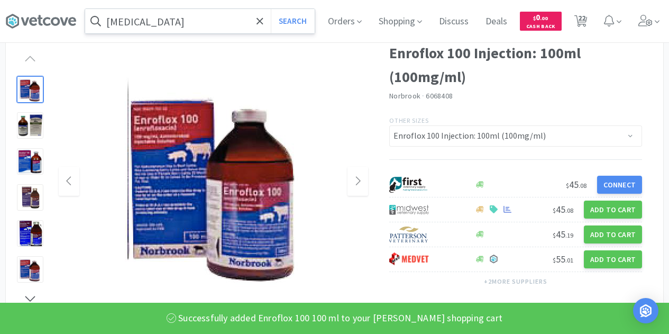
select select "10"
select select "2"
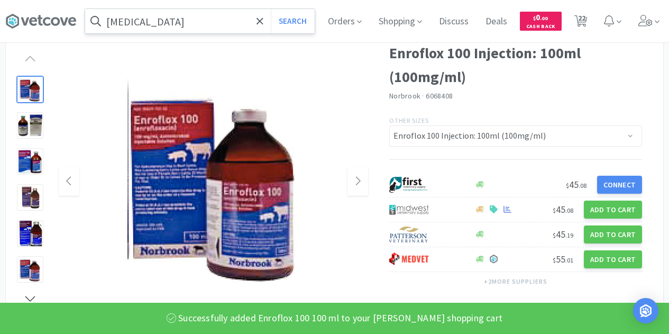
select select "5"
select select "1"
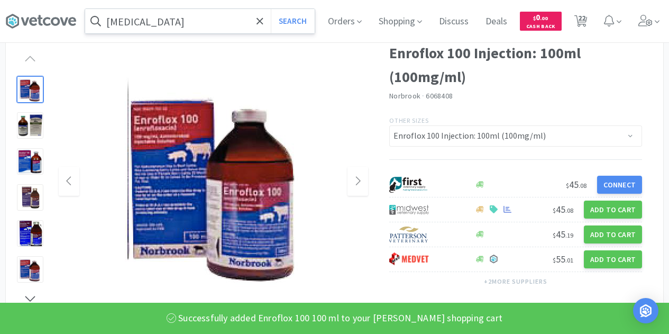
select select "4"
select select "3"
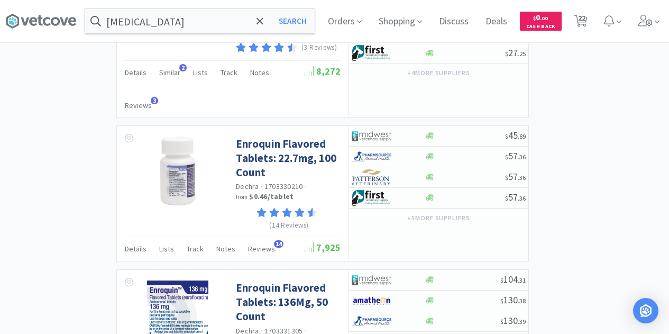
scroll to position [2098, 0]
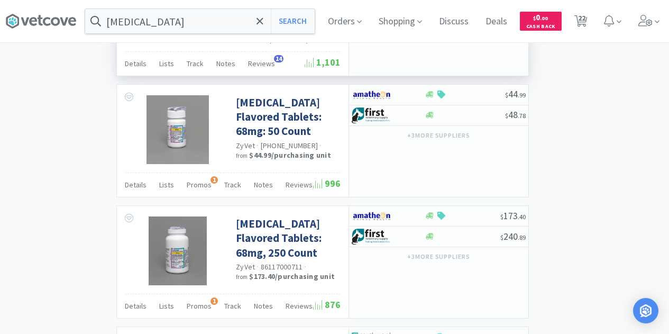
scroll to position [1798, 0]
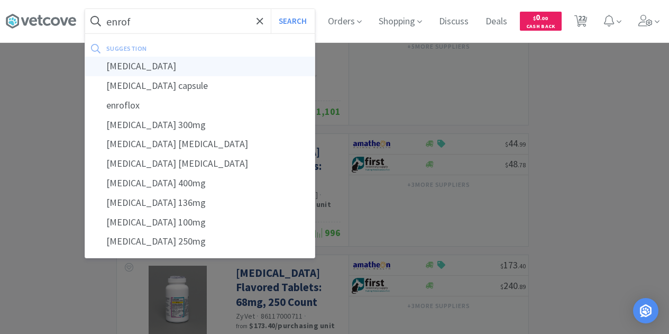
click at [116, 67] on div "[MEDICAL_DATA]" at bounding box center [200, 67] width 230 height 20
type input "[MEDICAL_DATA]"
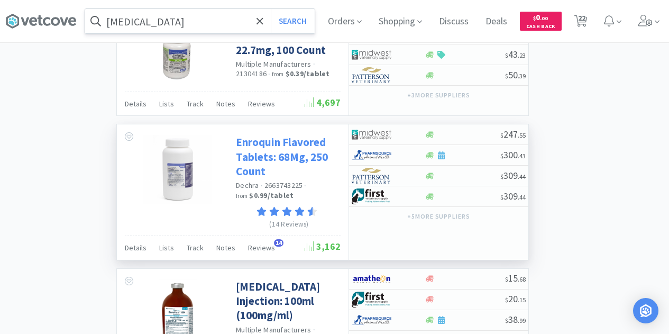
scroll to position [2060, 0]
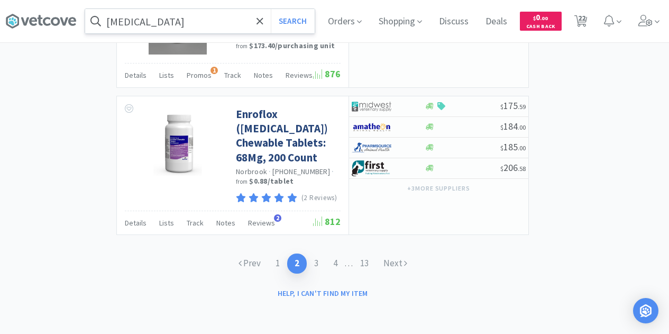
scroll to position [2338, 0]
click at [312, 262] on link "3" at bounding box center [316, 263] width 19 height 20
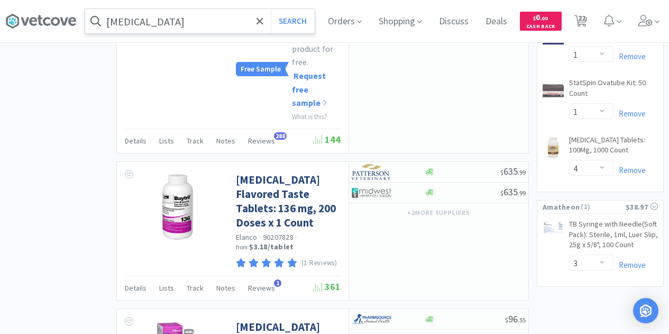
scroll to position [1217, 0]
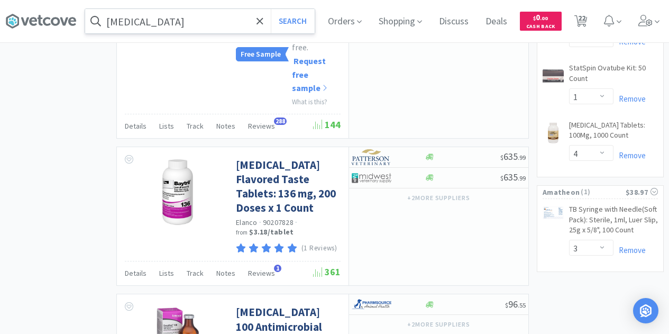
click at [54, 102] on div "× Filter Results Synced Suppliers Only Manufacturers Only Compounds Only Previo…" at bounding box center [334, 74] width 659 height 2454
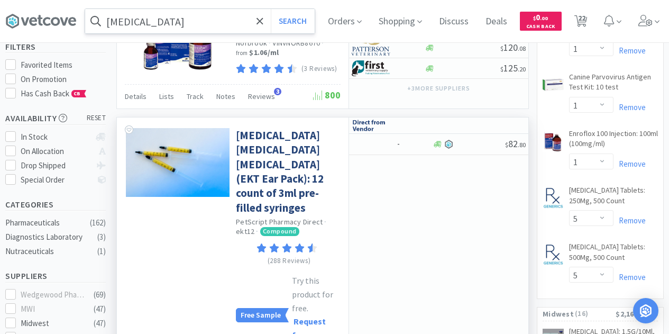
scroll to position [0, 0]
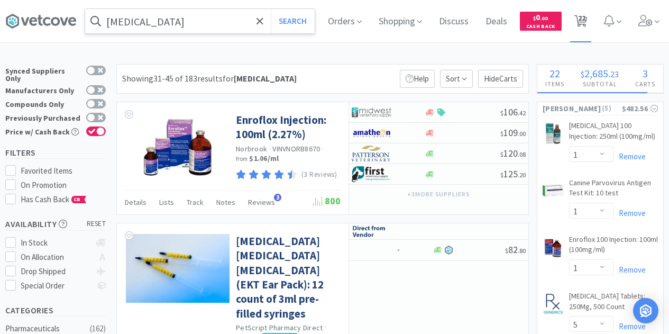
click at [586, 17] on span "22" at bounding box center [581, 18] width 7 height 42
select select "1"
select select "5"
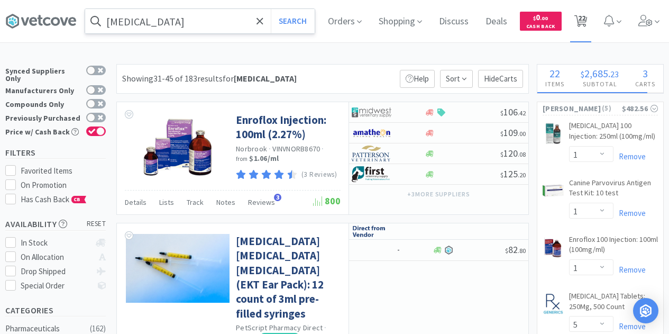
select select "5"
select select "2"
select select "3"
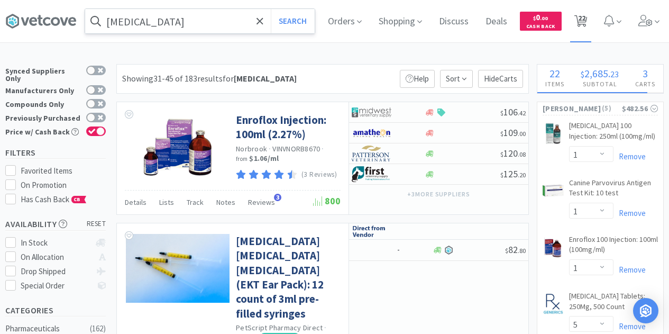
select select "1"
select select "10"
select select "2"
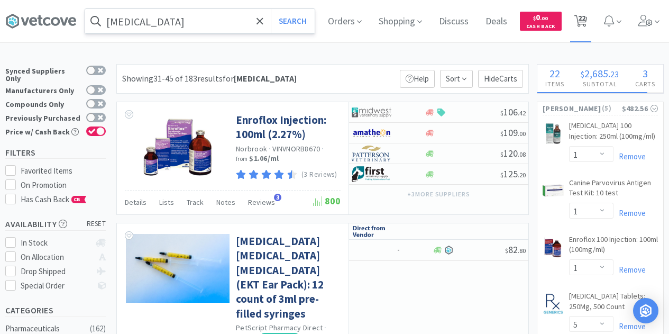
select select "2"
select select "5"
select select "1"
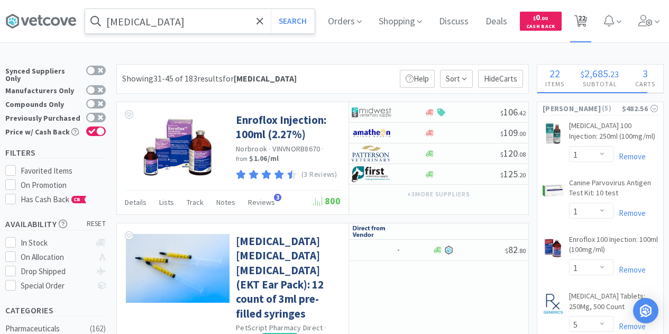
select select "1"
select select "4"
select select "3"
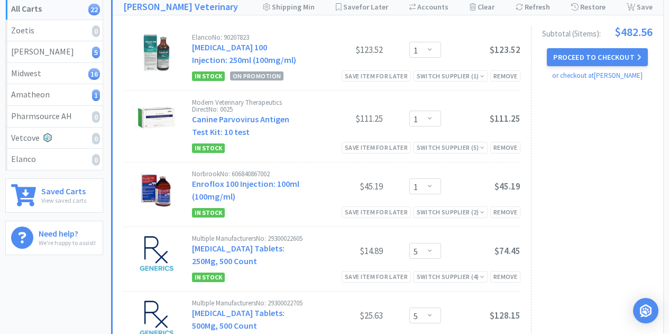
scroll to position [88, 0]
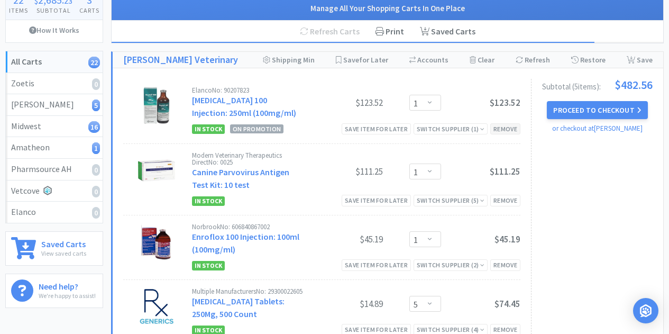
click at [497, 125] on div "Remove" at bounding box center [505, 128] width 30 height 11
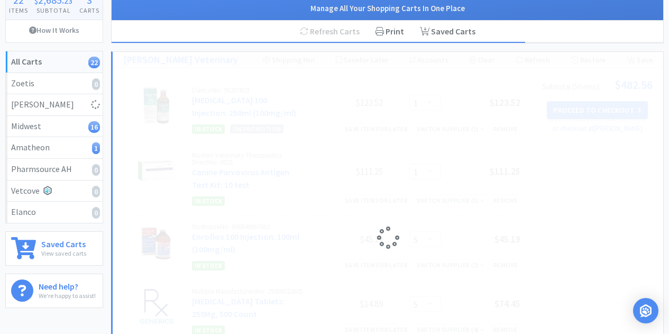
select select "1"
select select "5"
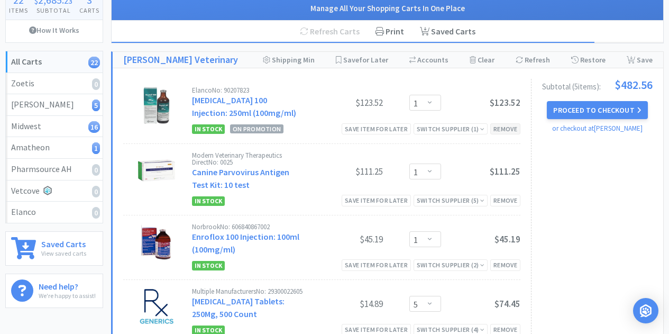
click at [507, 127] on div "Remove" at bounding box center [505, 128] width 30 height 11
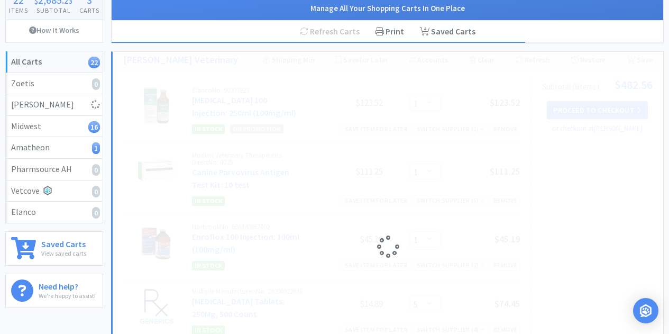
select select "5"
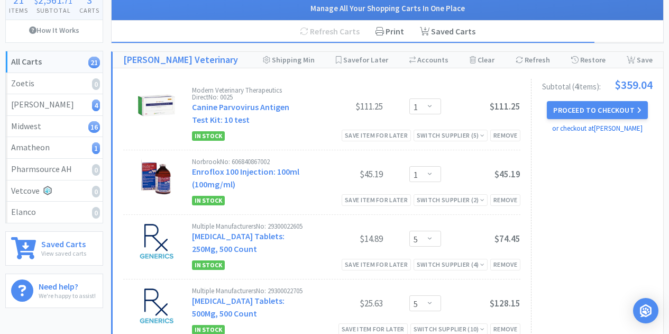
click at [593, 127] on link "or checkout at [PERSON_NAME]" at bounding box center [597, 128] width 90 height 9
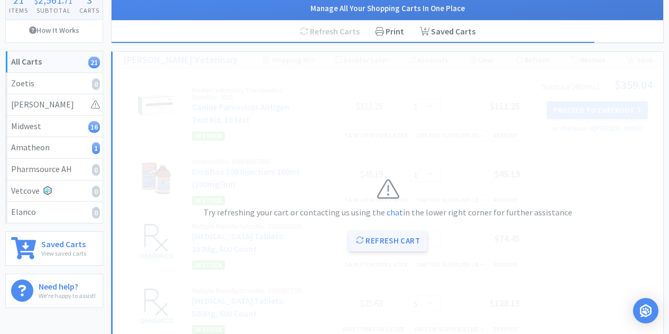
click at [392, 248] on button "Refresh Cart" at bounding box center [388, 240] width 79 height 21
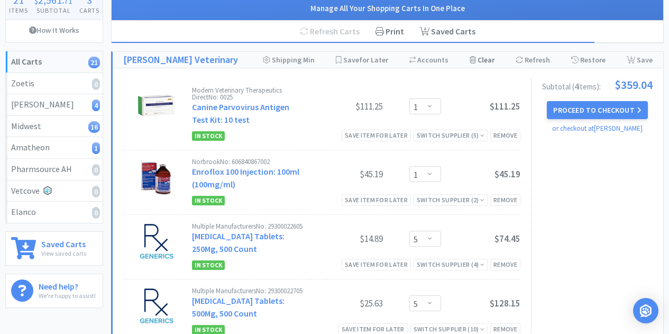
click at [485, 59] on div "Clear Cart" at bounding box center [482, 60] width 25 height 16
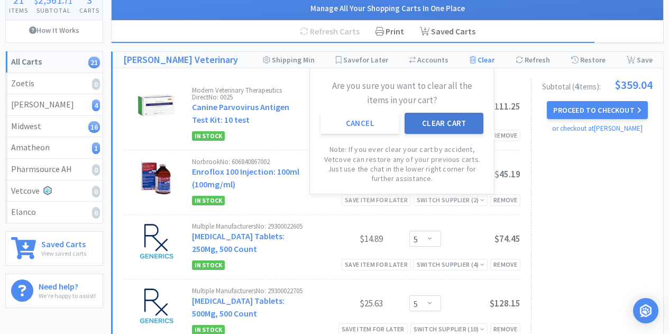
click at [444, 124] on button "Clear Cart" at bounding box center [444, 123] width 79 height 21
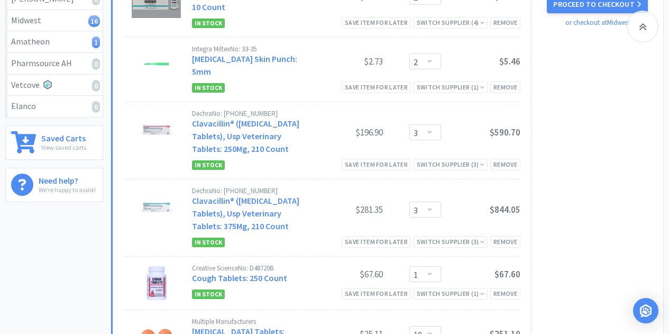
scroll to position [35, 0]
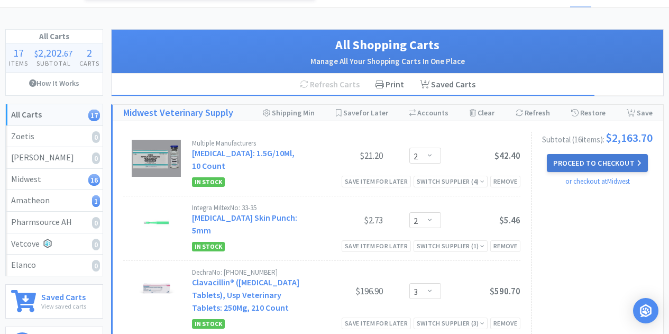
click at [584, 166] on button "Proceed to Checkout" at bounding box center [597, 163] width 100 height 18
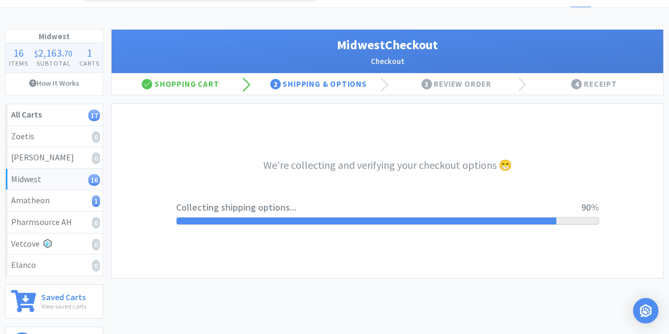
select select "0"
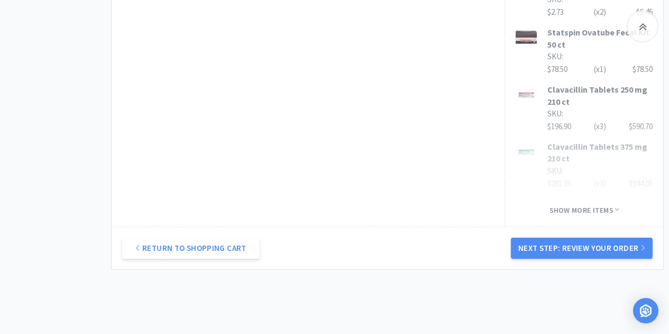
scroll to position [877, 0]
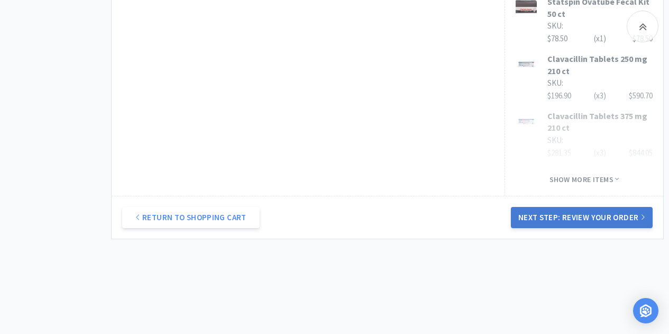
click at [556, 207] on button "Next Step: Review Your Order" at bounding box center [582, 217] width 142 height 21
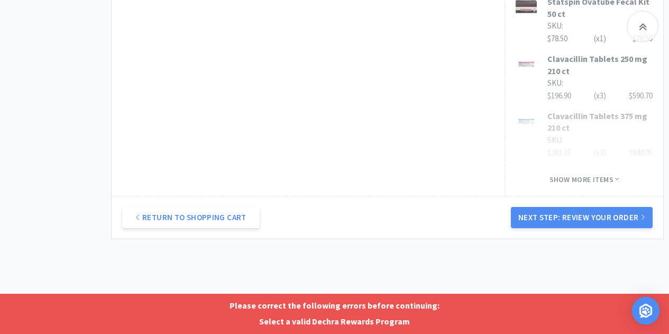
click at [637, 308] on div "Open Intercom Messenger" at bounding box center [646, 311] width 28 height 28
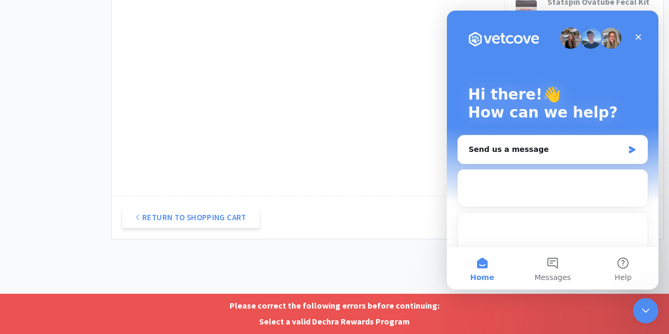
scroll to position [0, 0]
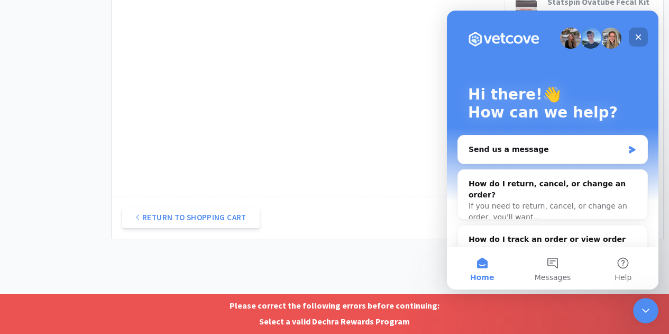
click at [638, 40] on icon "Close" at bounding box center [638, 37] width 8 height 8
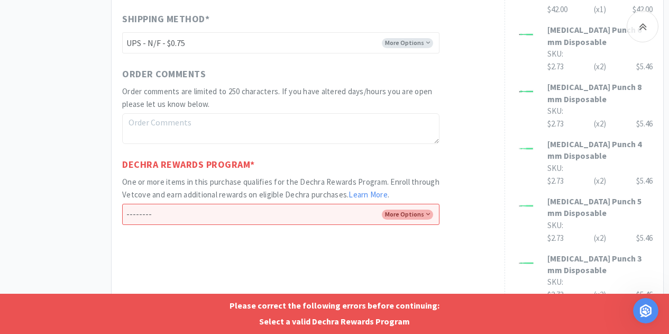
scroll to position [560, 0]
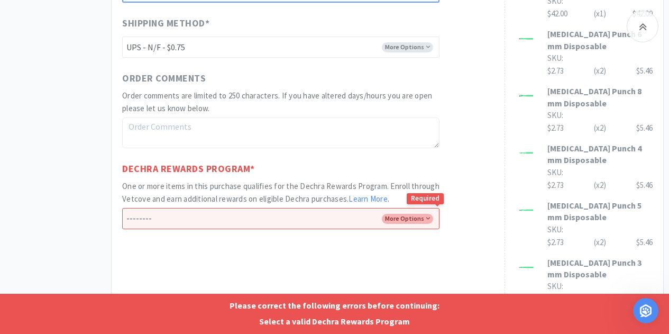
click at [401, 215] on select "-------- Enroll me in the Dechra Rewards Program No thank you" at bounding box center [280, 218] width 317 height 21
select select "No"
click at [122, 208] on select "-------- Enroll me in the Dechra Rewards Program No thank you" at bounding box center [280, 218] width 317 height 21
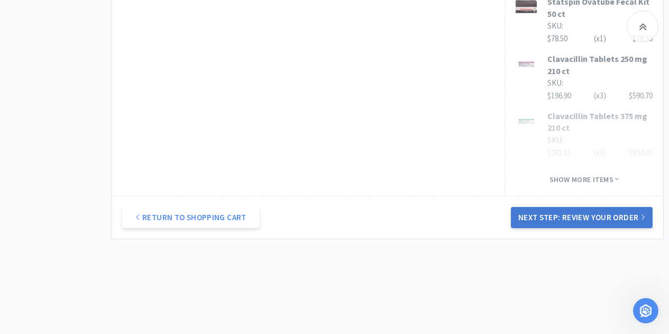
click at [576, 208] on button "Next Step: Review Your Order" at bounding box center [582, 217] width 142 height 21
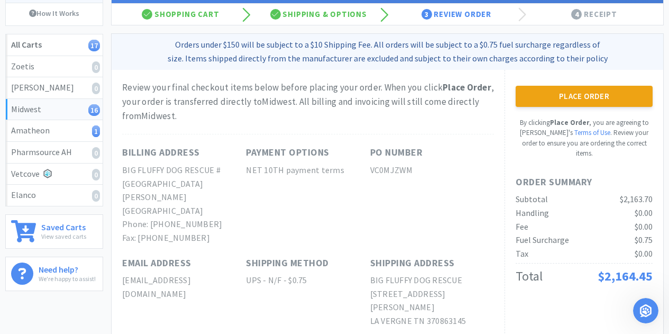
scroll to position [106, 0]
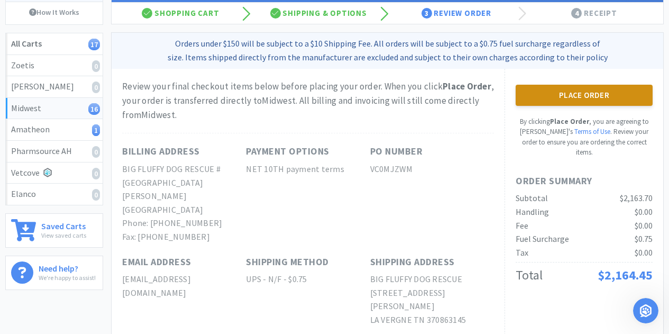
click at [573, 99] on button "Place Order" at bounding box center [584, 95] width 137 height 21
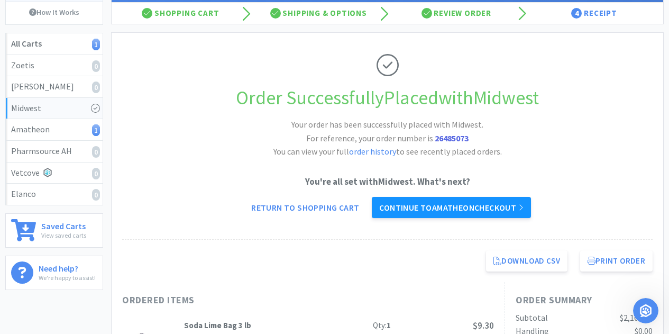
click at [409, 208] on link "Continue to Amatheon checkout" at bounding box center [451, 207] width 159 height 21
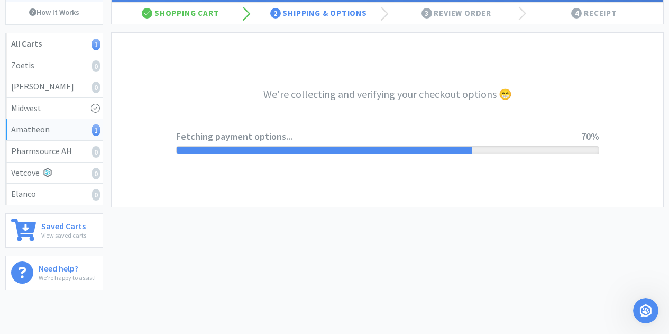
select select "21871"
select select "2"
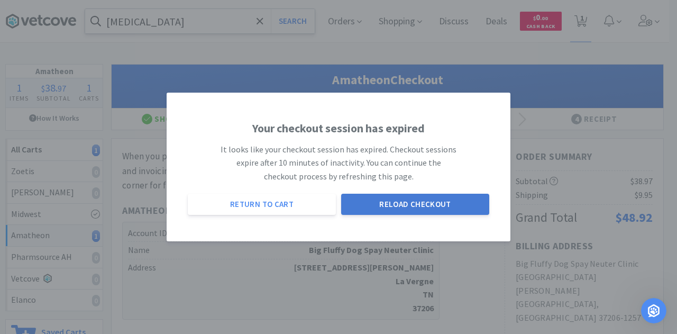
click at [361, 209] on button "Reload Checkout" at bounding box center [415, 204] width 148 height 21
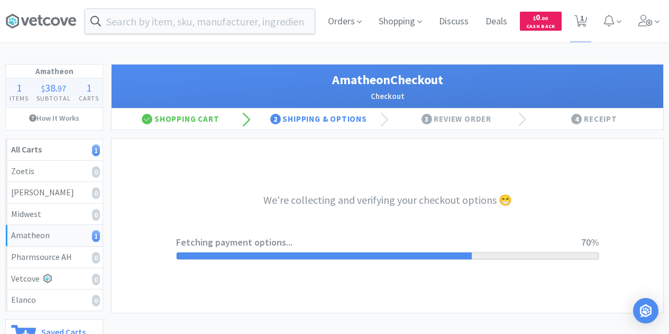
select select "21871"
select select "2"
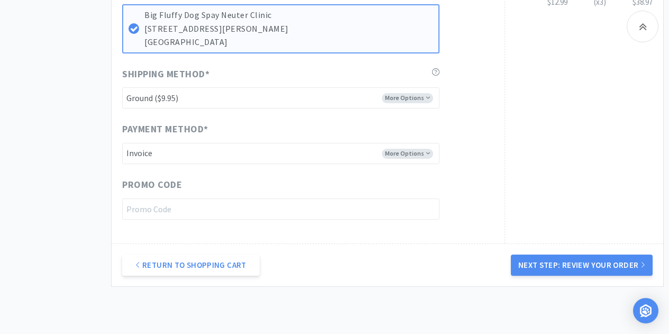
scroll to position [423, 0]
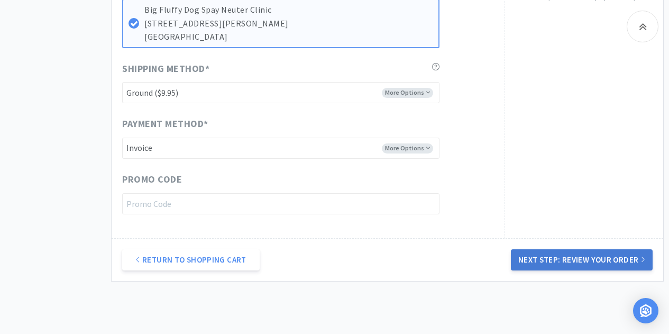
click at [599, 260] on button "Next Step: Review Your Order" at bounding box center [582, 259] width 142 height 21
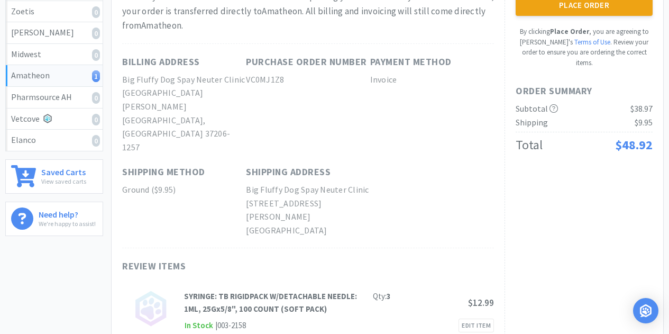
scroll to position [0, 0]
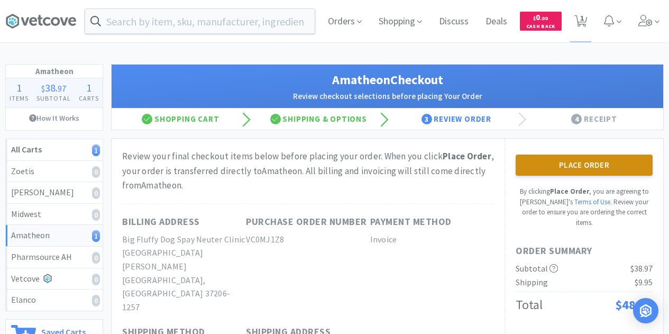
click at [584, 168] on button "Place Order" at bounding box center [584, 164] width 137 height 21
